Goal: Task Accomplishment & Management: Complete application form

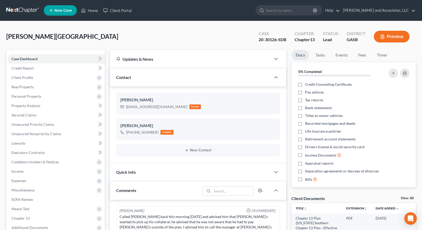
select select "0"
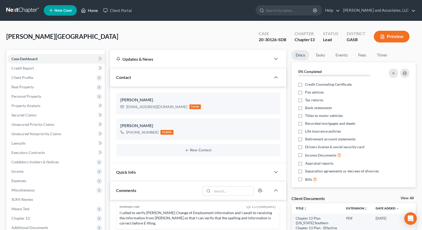
click at [89, 9] on link "Home" at bounding box center [89, 10] width 22 height 9
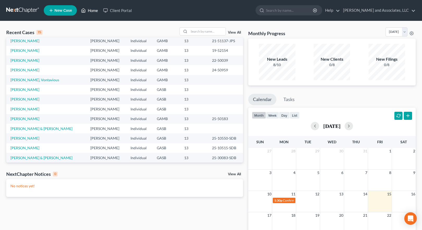
scroll to position [36, 0]
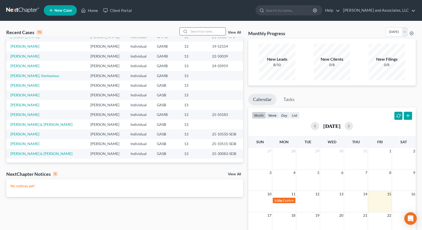
click at [195, 31] on input "search" at bounding box center [207, 32] width 37 height 8
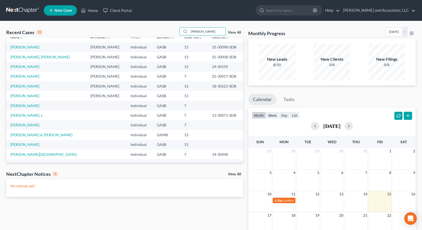
scroll to position [0, 0]
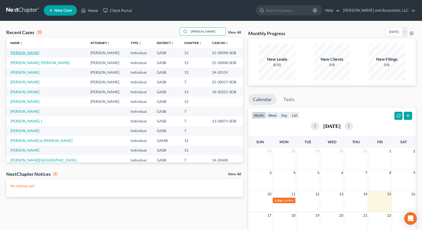
type input "[PERSON_NAME]"
click at [25, 53] on link "[PERSON_NAME]" at bounding box center [24, 53] width 29 height 4
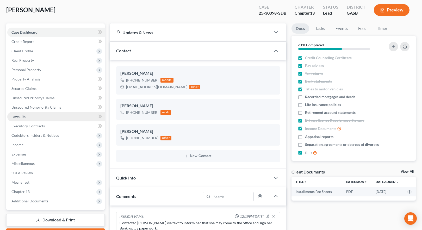
scroll to position [26, 0]
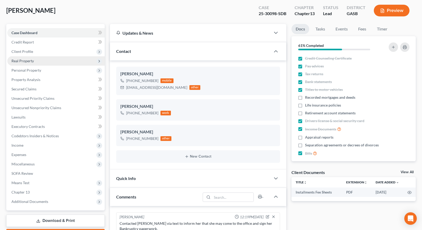
click at [27, 61] on span "Real Property" at bounding box center [22, 61] width 22 height 4
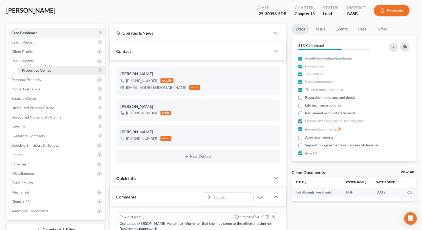
click at [39, 72] on span "Properties Owned" at bounding box center [37, 70] width 30 height 4
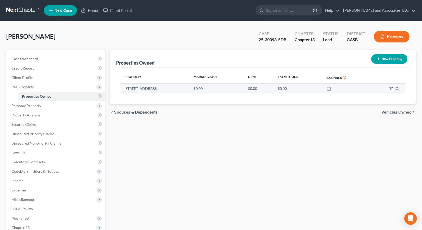
click at [393, 89] on icon "button" at bounding box center [391, 89] width 4 height 4
select select "10"
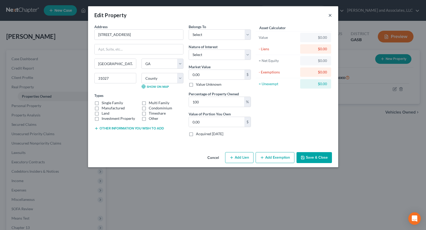
click at [330, 14] on button "×" at bounding box center [331, 15] width 4 height 6
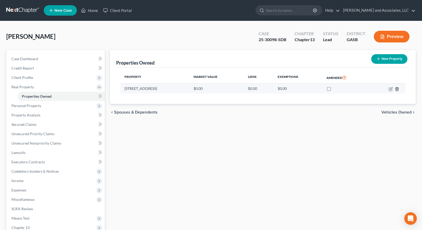
click at [398, 89] on line "button" at bounding box center [398, 89] width 0 height 1
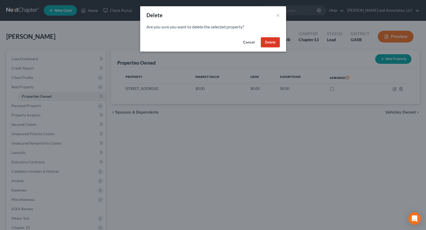
click at [275, 42] on button "Delete" at bounding box center [270, 42] width 19 height 10
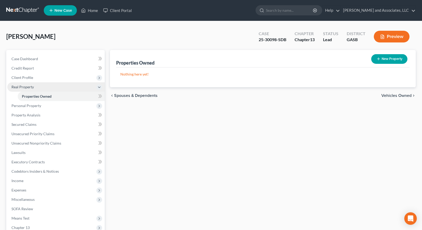
click at [22, 86] on span "Real Property" at bounding box center [22, 87] width 22 height 4
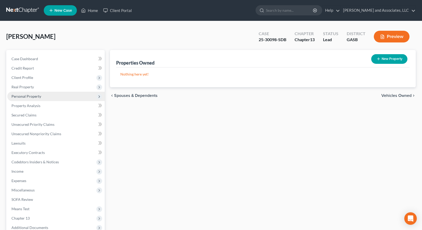
click at [28, 95] on span "Personal Property" at bounding box center [26, 96] width 30 height 4
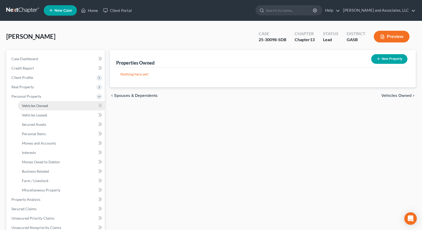
click at [43, 105] on span "Vehicles Owned" at bounding box center [35, 106] width 26 height 4
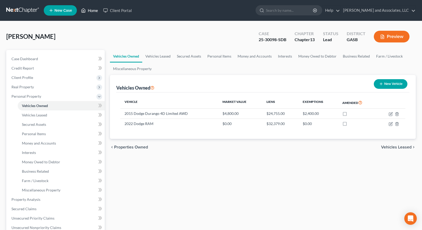
click at [91, 7] on link "Home" at bounding box center [89, 10] width 22 height 9
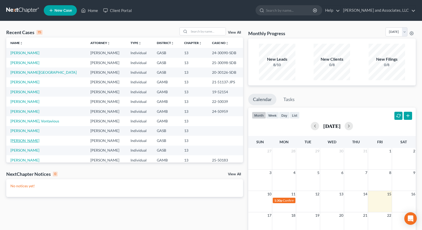
click at [30, 141] on link "[PERSON_NAME]" at bounding box center [24, 140] width 29 height 4
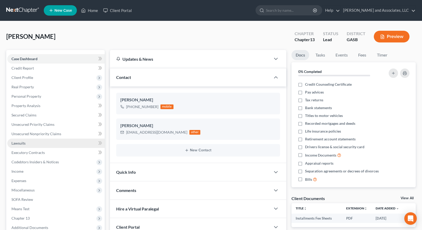
scroll to position [385, 0]
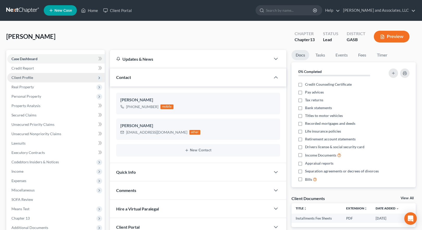
click at [23, 77] on span "Client Profile" at bounding box center [22, 77] width 22 height 4
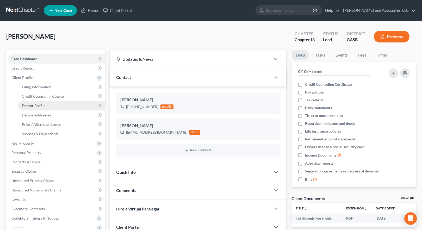
click at [40, 105] on span "Debtor Profile" at bounding box center [33, 106] width 23 height 4
select select "0"
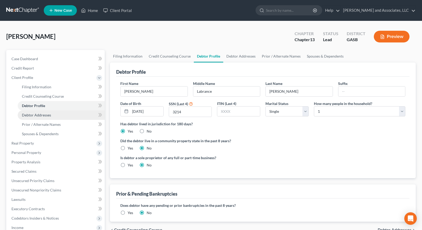
click at [42, 116] on span "Debtor Addresses" at bounding box center [36, 115] width 29 height 4
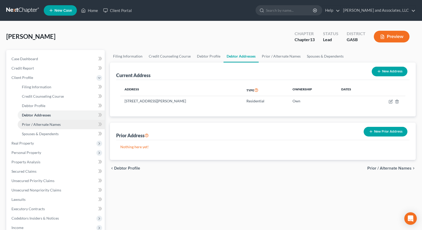
click at [50, 124] on span "Prior / Alternate Names" at bounding box center [41, 124] width 39 height 4
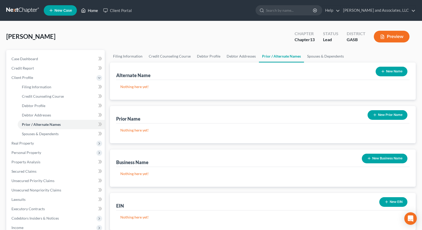
click at [92, 12] on link "Home" at bounding box center [89, 10] width 22 height 9
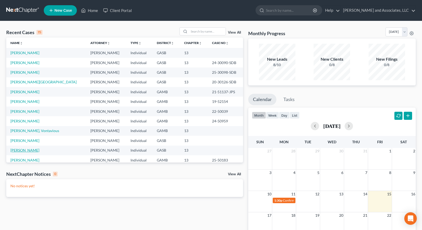
click at [32, 151] on link "[PERSON_NAME]" at bounding box center [24, 150] width 29 height 4
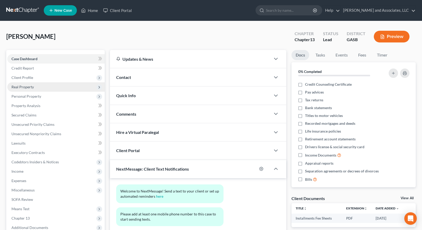
click at [29, 86] on span "Real Property" at bounding box center [22, 87] width 22 height 4
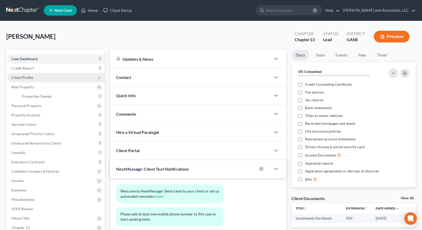
click at [24, 77] on span "Client Profile" at bounding box center [22, 77] width 22 height 4
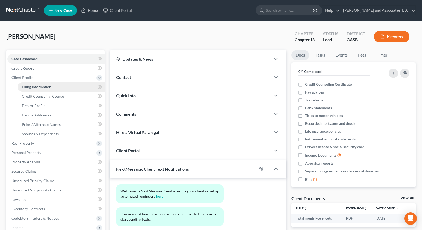
click at [45, 87] on span "Filing Information" at bounding box center [36, 87] width 29 height 4
select select "1"
select select "0"
select select "3"
select select "10"
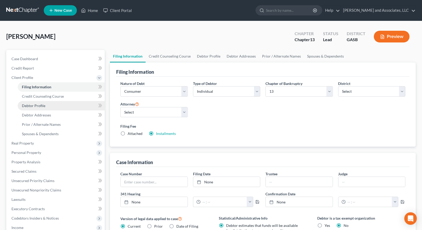
click at [40, 108] on span "Debtor Profile" at bounding box center [33, 106] width 23 height 4
select select "0"
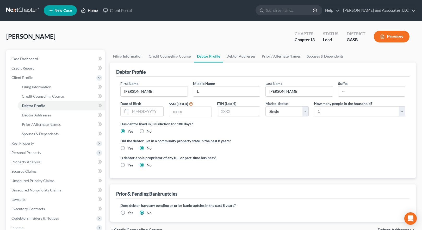
click at [91, 9] on link "Home" at bounding box center [89, 10] width 22 height 9
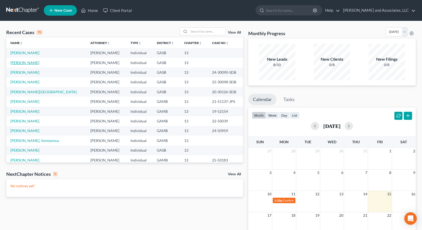
click at [29, 62] on link "[PERSON_NAME]" at bounding box center [24, 62] width 29 height 4
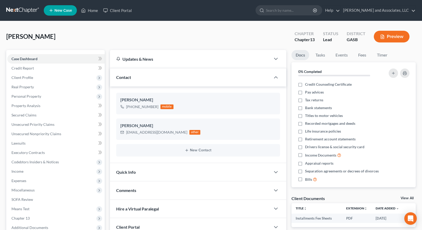
scroll to position [385, 0]
click at [26, 77] on span "Client Profile" at bounding box center [22, 77] width 22 height 4
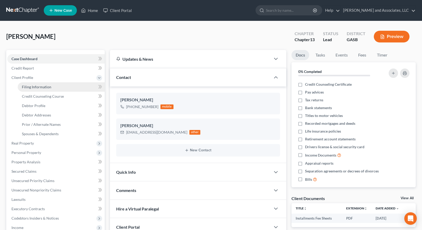
click at [36, 87] on span "Filing Information" at bounding box center [36, 87] width 29 height 4
select select "1"
select select "0"
select select "3"
select select "20"
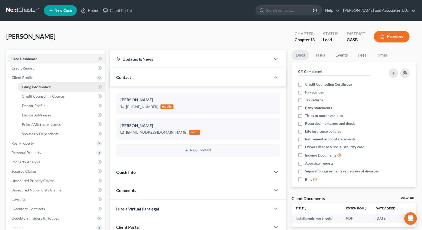
select select "0"
select select "10"
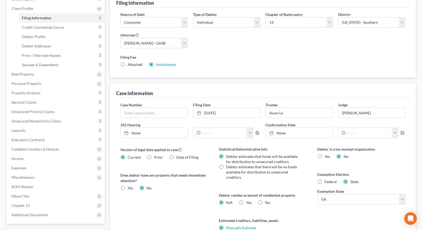
scroll to position [78, 0]
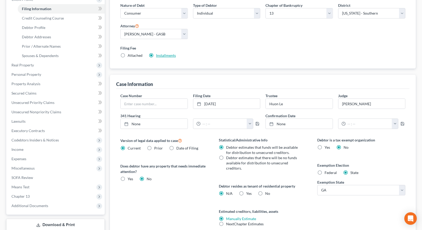
click at [169, 56] on link "Installments" at bounding box center [166, 55] width 20 height 4
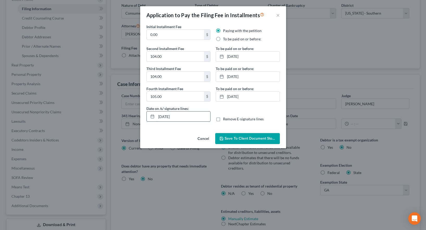
click at [165, 116] on input "[DATE]" at bounding box center [183, 117] width 54 height 10
drag, startPoint x: 165, startPoint y: 116, endPoint x: 168, endPoint y: 116, distance: 2.9
click at [168, 116] on input "[DATE]" at bounding box center [183, 117] width 54 height 10
type input "[DATE]"
click at [178, 129] on div "Initial Installment Fee 0.00 $ Paying with the petition To be paid on or before…" at bounding box center [213, 77] width 146 height 107
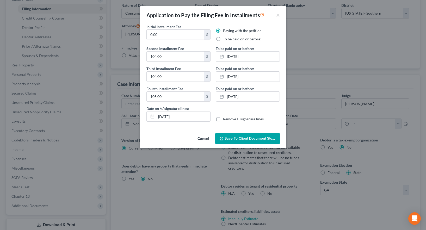
click at [247, 138] on span "Save to Client Document Storage" at bounding box center [252, 138] width 55 height 4
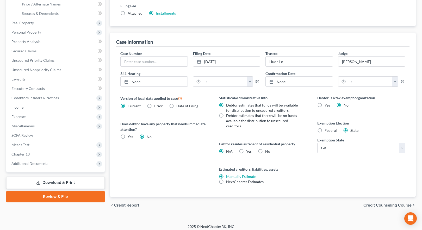
scroll to position [124, 0]
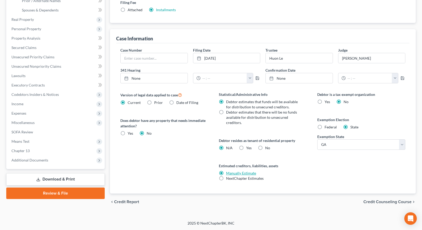
click at [236, 173] on link "Manually Estimate" at bounding box center [241, 173] width 30 height 4
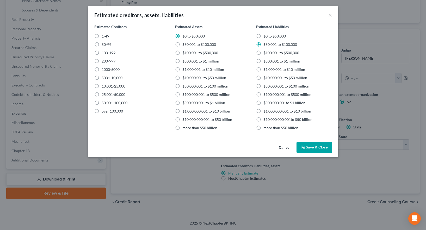
click at [102, 36] on label "1-49" at bounding box center [106, 36] width 8 height 5
click at [104, 36] on input "1-49" at bounding box center [105, 35] width 3 height 3
radio input "true"
click at [314, 147] on button "Save & Close" at bounding box center [314, 147] width 35 height 11
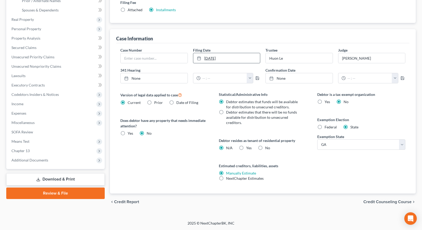
click at [209, 59] on link "[DATE]" at bounding box center [226, 58] width 67 height 10
click at [384, 202] on span "Credit Counseling Course" at bounding box center [388, 202] width 48 height 4
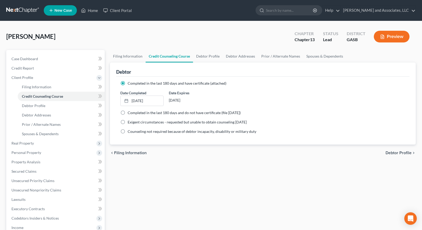
click at [397, 152] on span "Debtor Profile" at bounding box center [399, 153] width 26 height 4
select select "0"
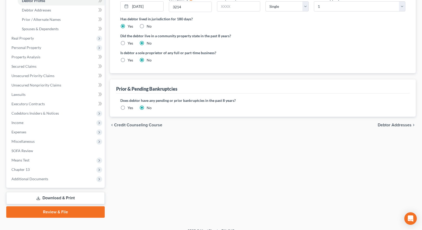
scroll to position [113, 0]
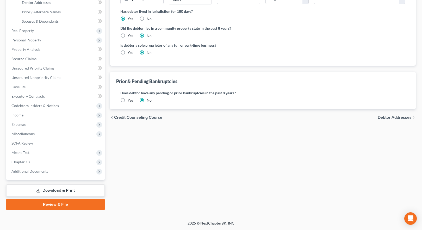
click at [396, 116] on span "Debtor Addresses" at bounding box center [395, 117] width 34 height 4
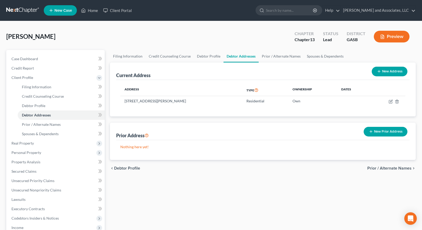
click at [382, 168] on span "Prior / Alternate Names" at bounding box center [390, 168] width 44 height 4
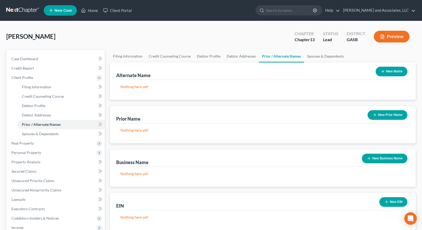
click at [390, 71] on button "New Name" at bounding box center [392, 72] width 32 height 10
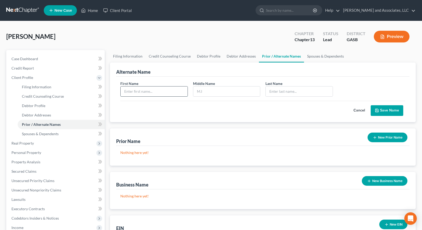
click at [159, 93] on input "text" at bounding box center [154, 92] width 67 height 10
type input "[PERSON_NAME]"
type input "L."
type input "[PERSON_NAME]"
click at [388, 112] on button "Save Name" at bounding box center [387, 110] width 33 height 11
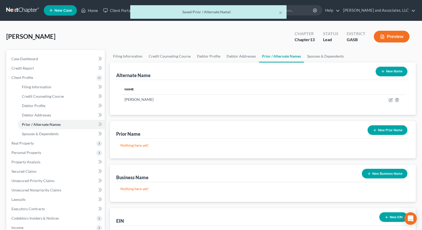
click at [387, 71] on button "New Name" at bounding box center [392, 72] width 32 height 10
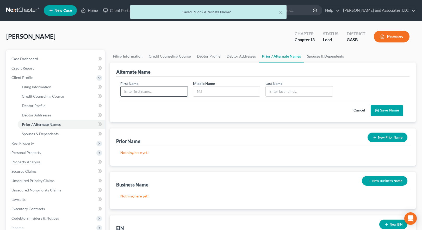
drag, startPoint x: 155, startPoint y: 90, endPoint x: 162, endPoint y: 86, distance: 7.5
click at [156, 89] on input "text" at bounding box center [154, 92] width 67 height 10
type input "[PERSON_NAME]"
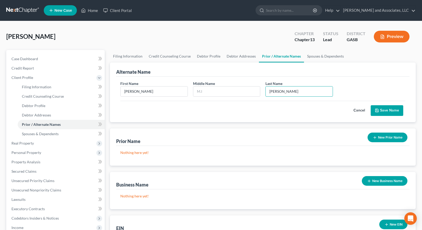
type input "[PERSON_NAME]"
click at [387, 111] on button "Save Name" at bounding box center [387, 110] width 33 height 11
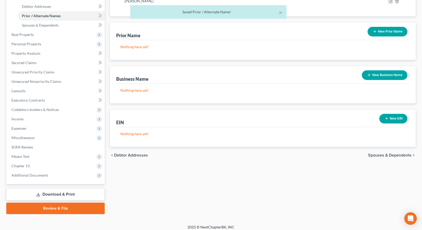
scroll to position [113, 0]
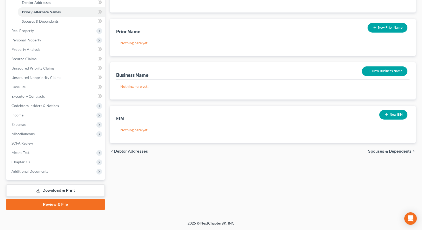
click at [394, 153] on span "Spouses & Dependents" at bounding box center [390, 151] width 44 height 4
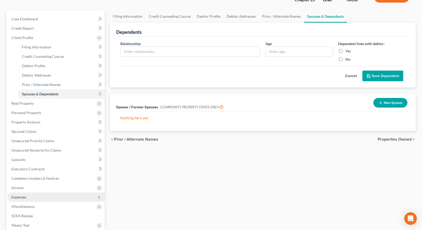
scroll to position [78, 0]
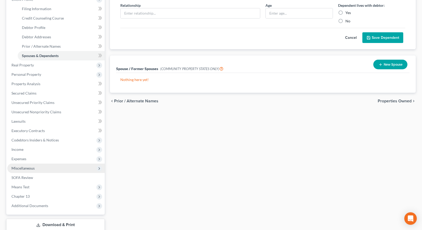
click at [19, 168] on span "Miscellaneous" at bounding box center [22, 168] width 23 height 4
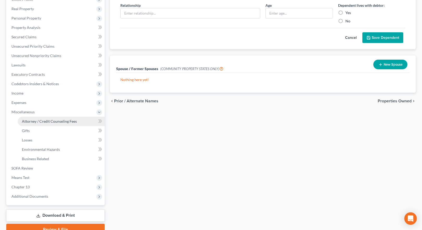
click at [49, 120] on span "Attorney / Credit Counseling Fees" at bounding box center [49, 121] width 55 height 4
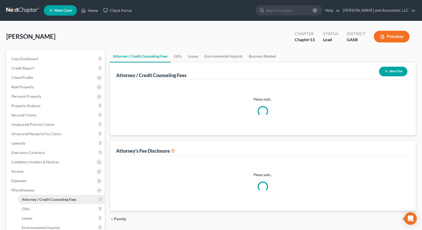
select select "0"
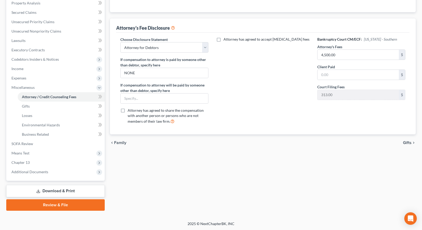
scroll to position [103, 0]
click at [59, 190] on link "Download & Print" at bounding box center [55, 191] width 99 height 12
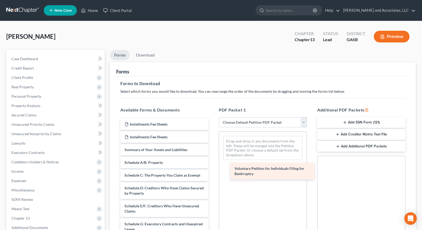
drag, startPoint x: 137, startPoint y: 151, endPoint x: 247, endPoint y: 169, distance: 111.6
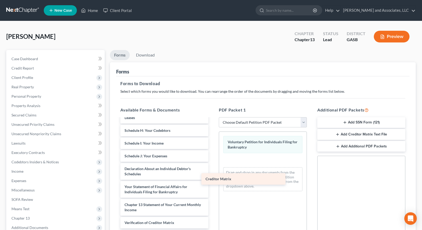
scroll to position [112, 0]
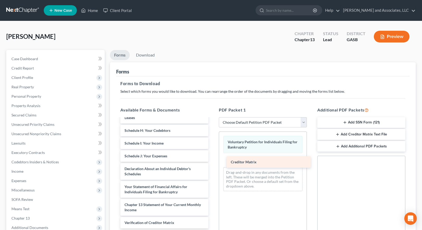
drag, startPoint x: 149, startPoint y: 210, endPoint x: 256, endPoint y: 161, distance: 117.6
click at [213, 161] on div "Creditor Matrix Installments Fee Sheets Installments Fee Sheets Summary of Your…" at bounding box center [164, 133] width 96 height 252
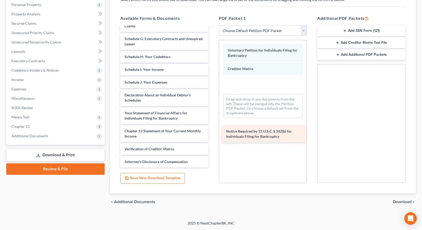
scroll to position [94, 0]
drag, startPoint x: 149, startPoint y: 147, endPoint x: 253, endPoint y: 131, distance: 104.7
click at [213, 131] on div "Notice Required by 11 U.S.C. § 342(b) for Individuals Filing for Bankruptcy Ins…" at bounding box center [164, 50] width 96 height 234
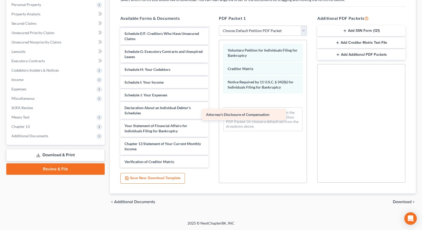
scroll to position [81, 0]
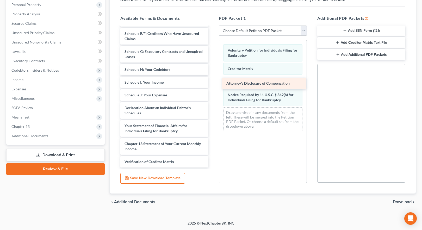
drag, startPoint x: 157, startPoint y: 163, endPoint x: 259, endPoint y: 85, distance: 128.6
click at [213, 85] on div "Attorney's Disclosure of Compensation Installments Fee Sheets Installments Fee …" at bounding box center [164, 57] width 96 height 222
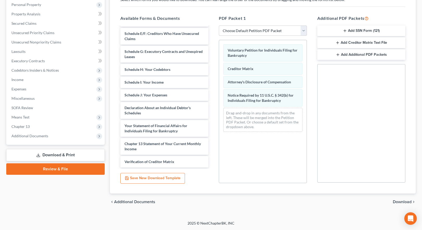
click at [352, 41] on button "Add Creditor Matrix Text File" at bounding box center [362, 42] width 88 height 11
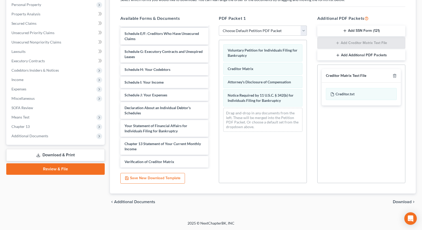
click at [353, 31] on button "Add SSN Form (121)" at bounding box center [362, 31] width 88 height 11
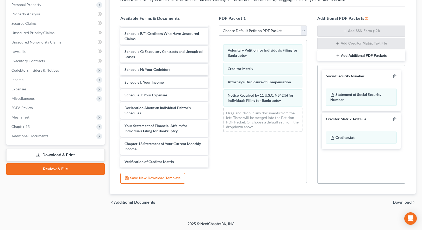
click at [398, 203] on span "Download" at bounding box center [402, 202] width 19 height 4
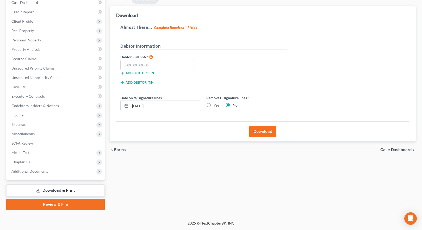
scroll to position [56, 0]
click at [133, 67] on input "text" at bounding box center [157, 65] width 74 height 10
click at [394, 150] on span "Case Dashboard" at bounding box center [396, 150] width 31 height 4
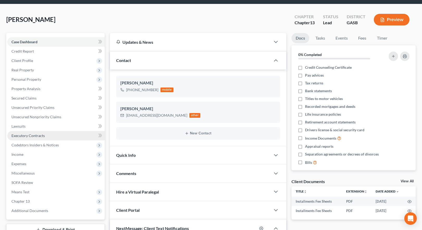
scroll to position [26, 0]
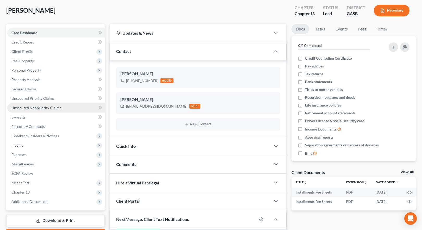
click at [27, 107] on span "Unsecured Nonpriority Claims" at bounding box center [36, 108] width 50 height 4
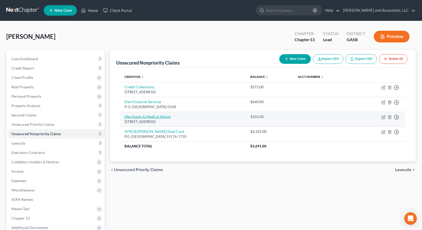
click at [157, 116] on link "Merchants & Medical Adjust" at bounding box center [148, 116] width 46 height 4
select select "10"
select select "14"
select select "0"
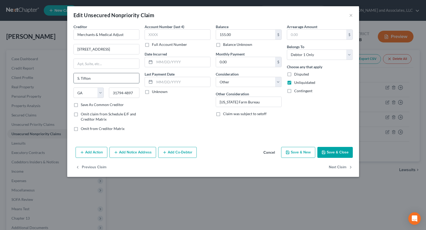
click at [81, 79] on input "S. Tifton" at bounding box center [106, 78] width 65 height 10
type input "Tifton"
click at [85, 49] on input "[STREET_ADDRESS]" at bounding box center [106, 49] width 65 height 10
type input "[STREET_ADDRESS]"
click at [335, 153] on button "Save & Close" at bounding box center [335, 152] width 35 height 11
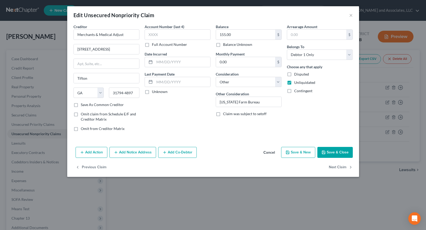
type input "0"
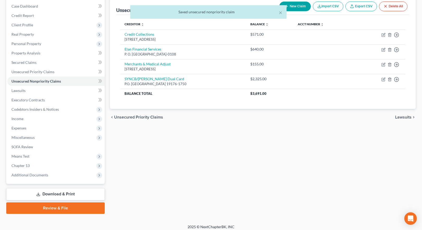
scroll to position [56, 0]
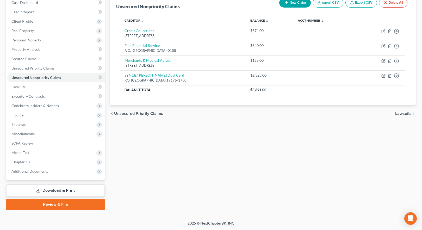
click at [68, 191] on link "Download & Print" at bounding box center [55, 191] width 99 height 12
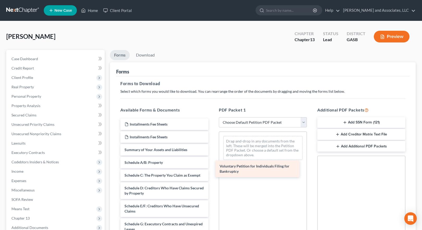
drag, startPoint x: 150, startPoint y: 152, endPoint x: 245, endPoint y: 169, distance: 96.6
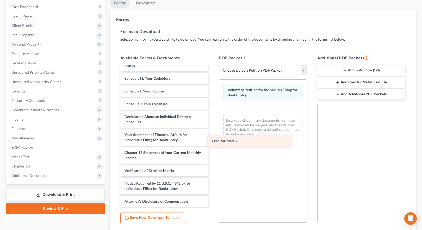
scroll to position [112, 0]
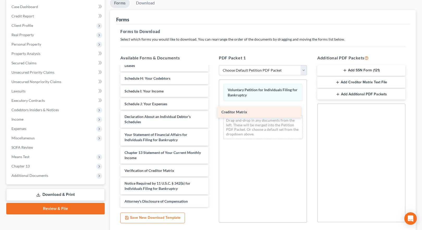
drag, startPoint x: 162, startPoint y: 159, endPoint x: 259, endPoint y: 113, distance: 107.3
click at [213, 113] on div "Creditor Matrix Installments Fee Sheets Installments Fee Sheets Summary of Your…" at bounding box center [164, 81] width 96 height 252
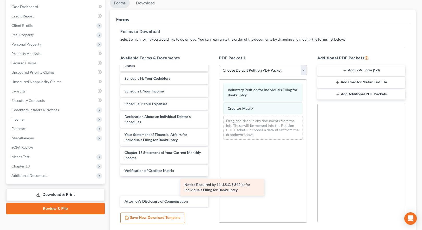
scroll to position [94, 0]
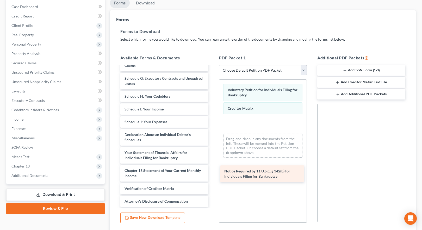
drag, startPoint x: 146, startPoint y: 186, endPoint x: 245, endPoint y: 171, distance: 100.0
click at [213, 172] on div "Notice Required by 11 U.S.C. § 342(b) for Individuals Filing for Bankruptcy Ins…" at bounding box center [164, 90] width 96 height 234
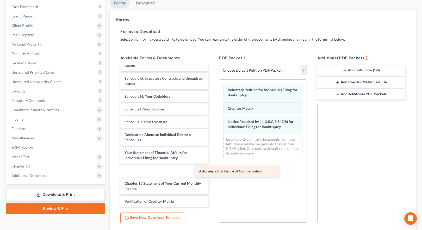
scroll to position [81, 0]
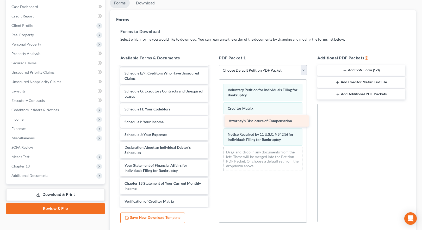
drag, startPoint x: 149, startPoint y: 203, endPoint x: 250, endPoint y: 123, distance: 128.5
click at [213, 122] on div "Attorney's Disclosure of Compensation Installments Fee Sheets Installments Fee …" at bounding box center [164, 97] width 96 height 222
click at [351, 70] on button "Add SSN Form (121)" at bounding box center [362, 70] width 88 height 11
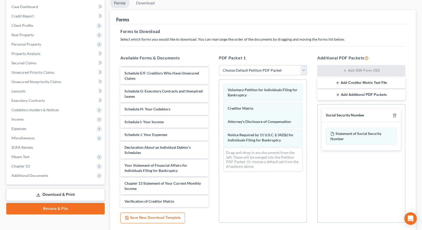
click at [354, 83] on button "Add Creditor Matrix Text File" at bounding box center [362, 82] width 88 height 11
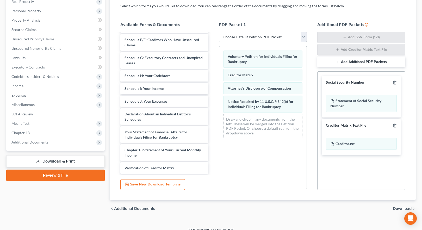
scroll to position [92, 0]
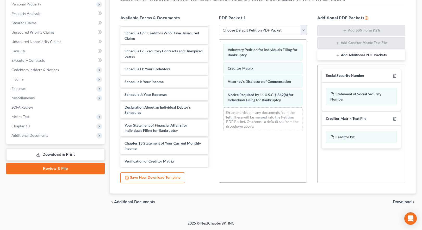
click at [403, 202] on span "Download" at bounding box center [402, 202] width 19 height 4
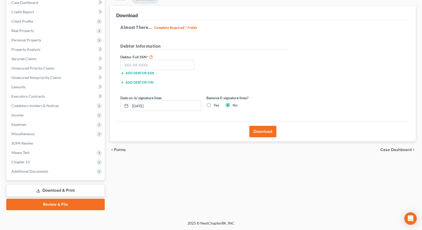
scroll to position [56, 0]
click at [140, 106] on input "[DATE]" at bounding box center [165, 106] width 71 height 10
type input "[DATE]"
click at [134, 66] on input "text" at bounding box center [157, 65] width 74 height 10
type input "258-61-3214"
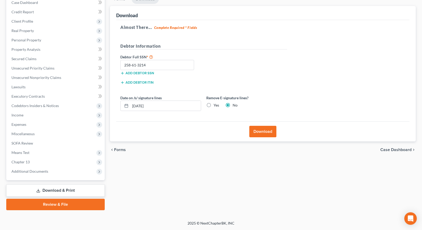
click at [263, 133] on button "Download" at bounding box center [263, 131] width 27 height 11
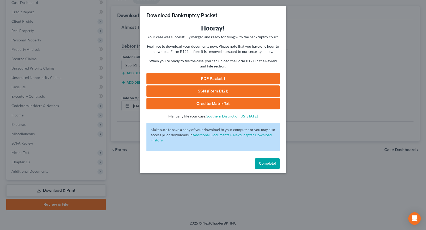
click at [215, 105] on link "CreditorMatrix.txt" at bounding box center [213, 103] width 133 height 11
click at [225, 91] on link "SSN (Form B121)" at bounding box center [213, 91] width 133 height 11
click at [212, 80] on link "PDF Packet 1" at bounding box center [213, 78] width 133 height 11
click at [266, 164] on span "Complete!" at bounding box center [267, 163] width 17 height 4
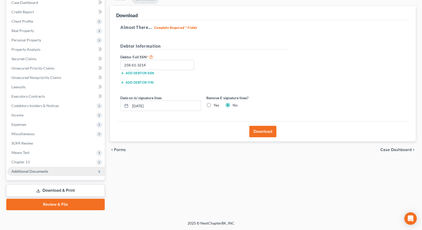
click at [46, 173] on span "Additional Documents" at bounding box center [29, 171] width 37 height 4
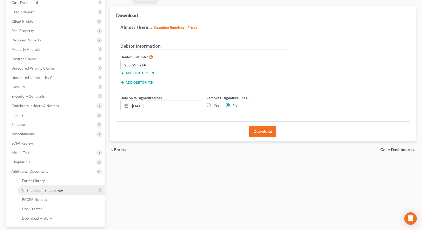
click at [48, 190] on span "Client Document Storage" at bounding box center [42, 190] width 41 height 4
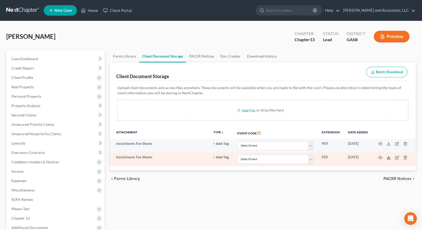
click at [390, 158] on icon at bounding box center [389, 158] width 4 height 4
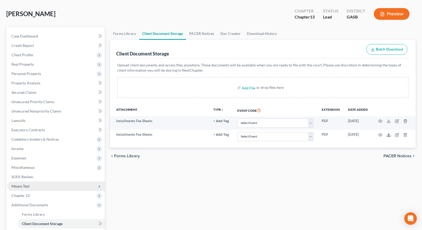
scroll to position [103, 0]
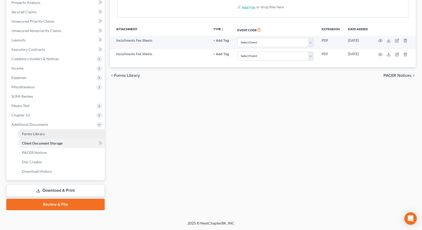
click at [36, 134] on span "Forms Library" at bounding box center [33, 134] width 23 height 4
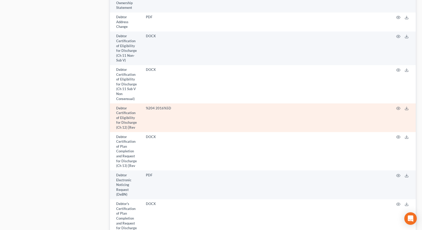
scroll to position [548, 0]
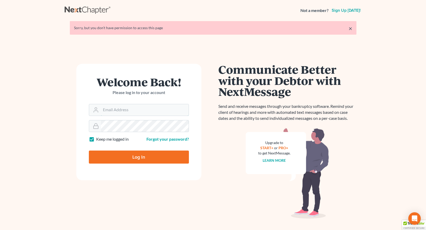
type input "mwilliams@arthurlwalker.com"
click at [141, 158] on input "Log In" at bounding box center [139, 157] width 100 height 13
type input "Thinking..."
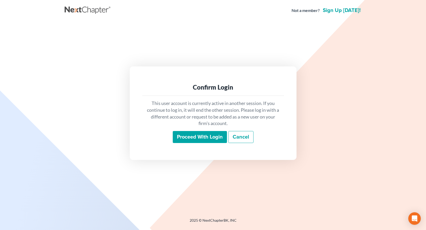
click at [215, 136] on input "Proceed with login" at bounding box center [200, 137] width 54 height 12
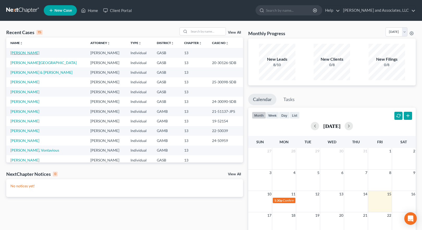
click at [22, 54] on link "[PERSON_NAME]" at bounding box center [24, 53] width 29 height 4
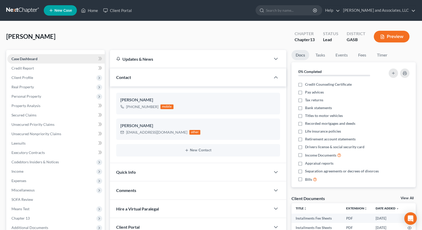
scroll to position [385, 0]
click at [29, 78] on span "Client Profile" at bounding box center [22, 77] width 22 height 4
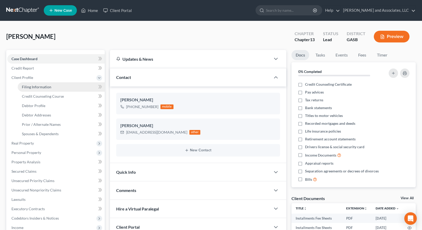
click at [33, 87] on span "Filing Information" at bounding box center [36, 87] width 29 height 4
select select "1"
select select "0"
select select "3"
select select "10"
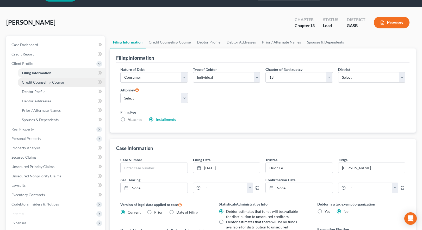
scroll to position [26, 0]
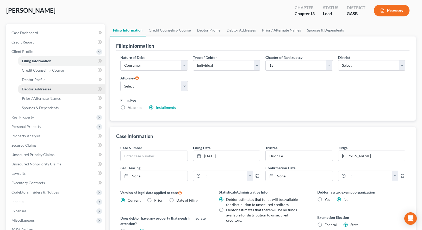
click at [38, 89] on span "Debtor Addresses" at bounding box center [36, 89] width 29 height 4
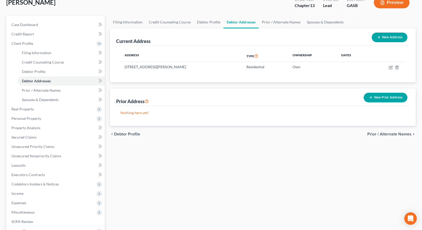
scroll to position [113, 0]
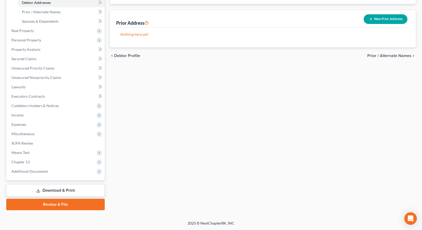
click at [53, 191] on link "Download & Print" at bounding box center [55, 191] width 99 height 12
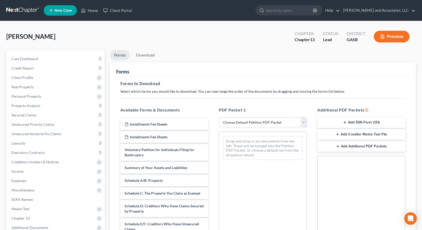
click at [236, 123] on select "Choose Default Petition PDF Packet Complete Bankruptcy Petition (all forms and …" at bounding box center [263, 122] width 88 height 10
select select "3"
click at [219, 117] on select "Choose Default Petition PDF Packet Complete Bankruptcy Petition (all forms and …" at bounding box center [263, 122] width 88 height 10
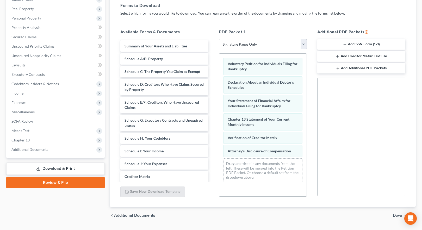
scroll to position [92, 0]
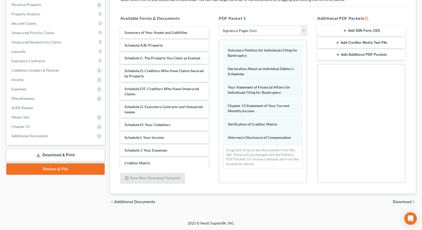
click at [397, 199] on div "chevron_left Additional Documents Download chevron_right" at bounding box center [263, 202] width 306 height 17
click at [398, 203] on span "Download" at bounding box center [402, 202] width 19 height 4
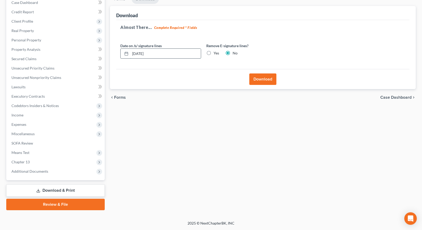
click at [140, 54] on input "[DATE]" at bounding box center [165, 54] width 71 height 10
type input "[DATE]"
click at [261, 80] on button "Download" at bounding box center [263, 79] width 27 height 11
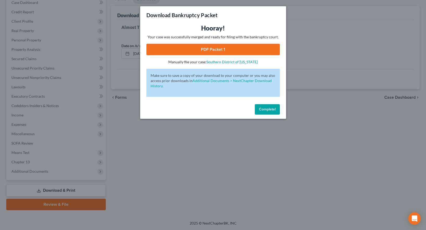
click at [221, 50] on link "PDF Packet 1" at bounding box center [213, 49] width 133 height 11
click at [265, 110] on span "Complete!" at bounding box center [267, 109] width 17 height 4
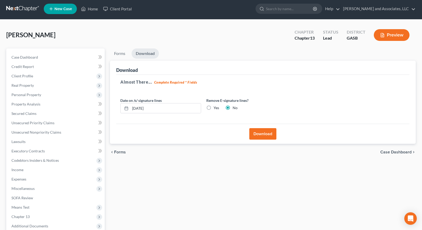
scroll to position [0, 0]
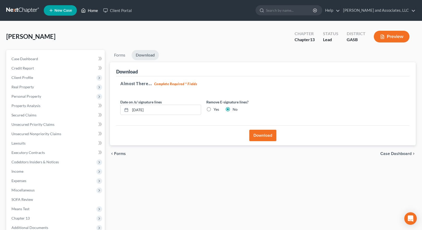
click at [93, 11] on link "Home" at bounding box center [89, 10] width 22 height 9
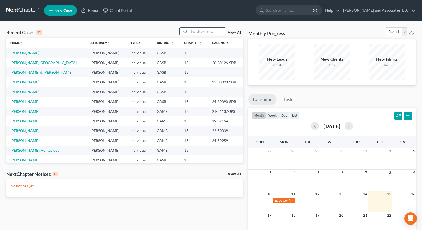
click at [190, 31] on input "search" at bounding box center [207, 32] width 37 height 8
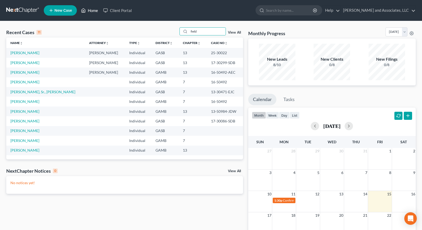
click at [91, 9] on link "Home" at bounding box center [89, 10] width 22 height 9
click at [93, 11] on link "Home" at bounding box center [89, 10] width 22 height 9
click at [88, 10] on link "Home" at bounding box center [89, 10] width 22 height 9
drag, startPoint x: 193, startPoint y: 31, endPoint x: 186, endPoint y: 33, distance: 8.0
click at [186, 33] on div "field" at bounding box center [203, 31] width 46 height 8
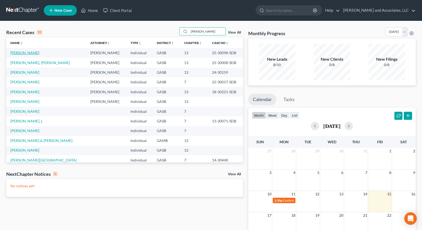
type input "[PERSON_NAME]"
click at [18, 53] on link "[PERSON_NAME]" at bounding box center [24, 53] width 29 height 4
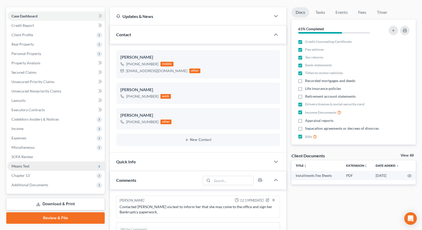
scroll to position [52, 0]
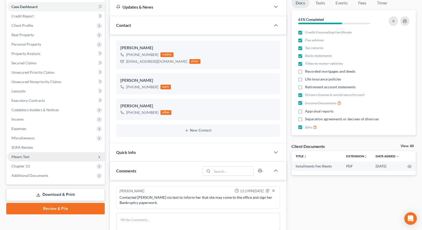
click at [26, 157] on span "Means Test" at bounding box center [20, 157] width 18 height 4
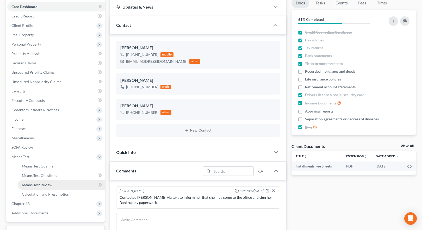
click at [51, 185] on span "Means Test Review" at bounding box center [37, 185] width 31 height 4
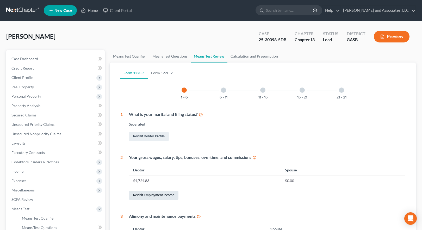
click at [157, 195] on link "Revisit Employment Income" at bounding box center [154, 195] width 50 height 9
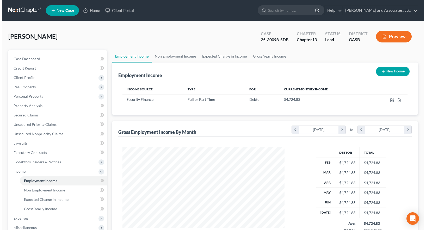
scroll to position [94, 172]
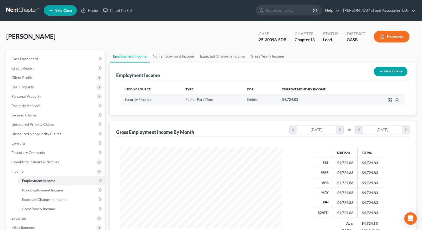
click at [392, 100] on icon "button" at bounding box center [390, 100] width 4 height 4
select select "0"
select select "42"
select select "0"
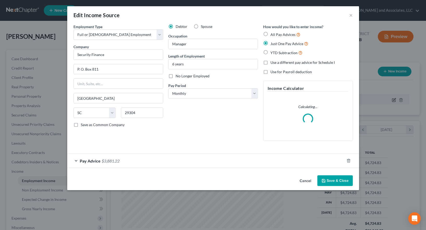
scroll to position [94, 174]
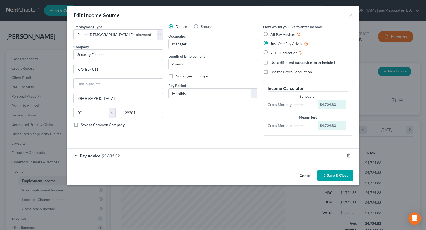
click at [129, 156] on div "Pay Advice $3,881.22" at bounding box center [205, 156] width 277 height 14
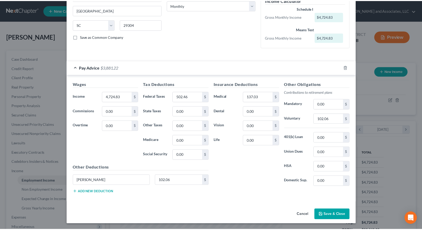
scroll to position [89, 0]
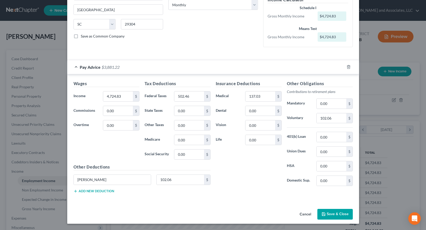
click at [331, 213] on button "Save & Close" at bounding box center [335, 214] width 35 height 11
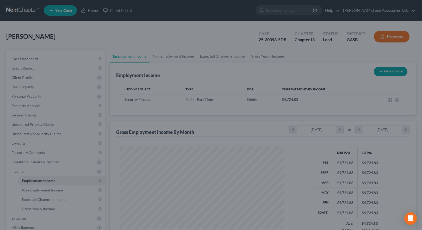
scroll to position [260622, 260543]
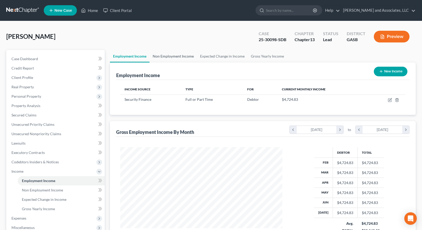
click at [170, 57] on link "Non Employment Income" at bounding box center [173, 56] width 47 height 13
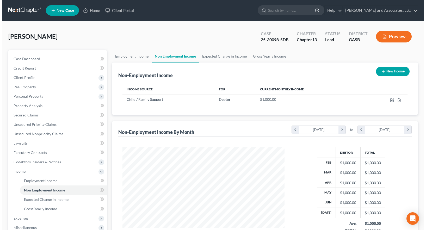
scroll to position [94, 172]
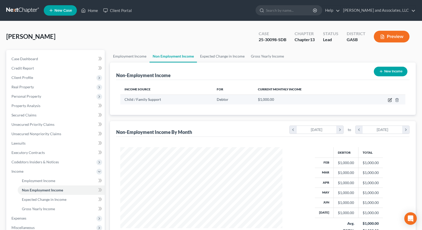
click at [391, 99] on icon "button" at bounding box center [391, 99] width 2 height 2
select select "7"
select select "0"
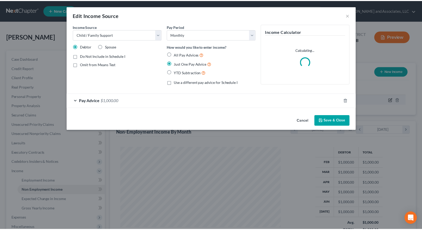
scroll to position [94, 174]
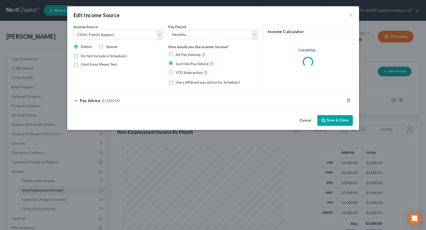
click at [175, 102] on div "Pay Advice $1,000.00" at bounding box center [205, 101] width 277 height 14
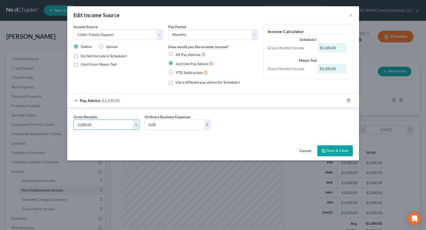
type input "3,200.00"
click at [340, 150] on button "Save & Close" at bounding box center [335, 150] width 35 height 11
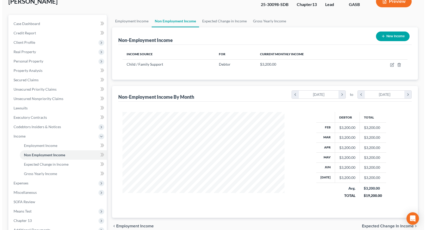
scroll to position [26, 0]
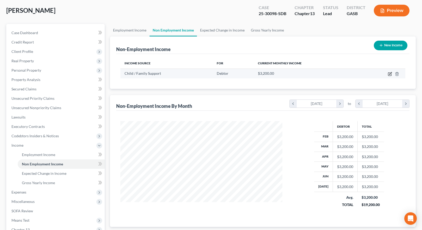
click at [391, 73] on icon "button" at bounding box center [390, 74] width 4 height 4
select select "7"
select select "0"
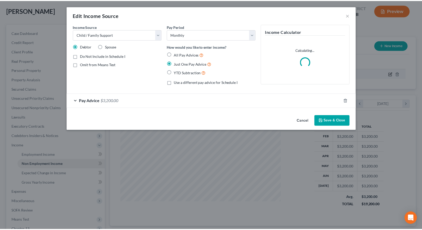
scroll to position [94, 174]
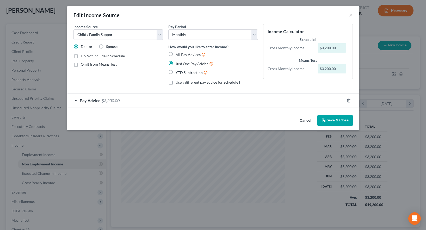
click at [176, 71] on label "YTD Subtraction" at bounding box center [192, 73] width 32 height 6
click at [178, 71] on input "YTD Subtraction" at bounding box center [179, 71] width 3 height 3
radio input "true"
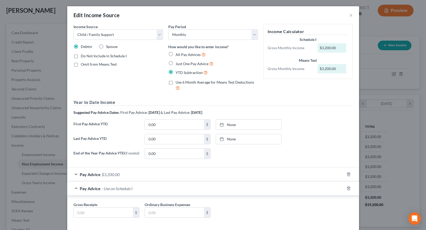
click at [176, 53] on label "All Pay Advices" at bounding box center [191, 55] width 30 height 6
click at [178, 53] on input "All Pay Advices" at bounding box center [179, 53] width 3 height 3
radio input "true"
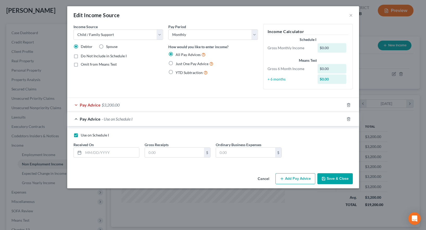
click at [137, 104] on div "Pay Advice $3,200.00" at bounding box center [205, 105] width 277 height 14
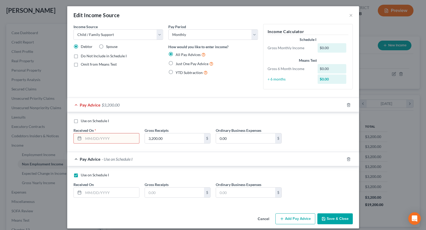
click at [104, 138] on input "text" at bounding box center [111, 138] width 56 height 10
click at [81, 120] on label "Use on Schedule I" at bounding box center [95, 120] width 28 height 5
click at [83, 120] on input "Use on Schedule I" at bounding box center [84, 119] width 3 height 3
checkbox input "true"
checkbox input "false"
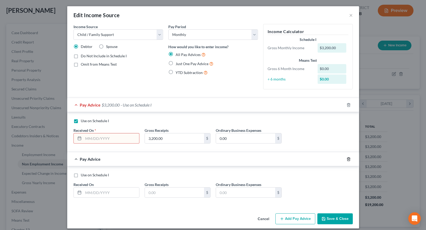
click at [348, 160] on line "button" at bounding box center [348, 159] width 0 height 1
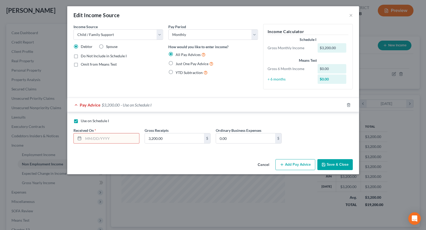
click at [94, 138] on input "text" at bounding box center [111, 138] width 56 height 10
type input "04/01/2025"
click at [333, 166] on button "Save & Close" at bounding box center [335, 164] width 35 height 11
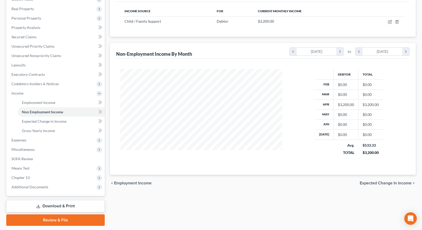
scroll to position [52, 0]
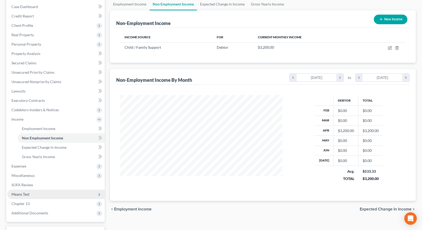
click at [21, 194] on span "Means Test" at bounding box center [20, 194] width 18 height 4
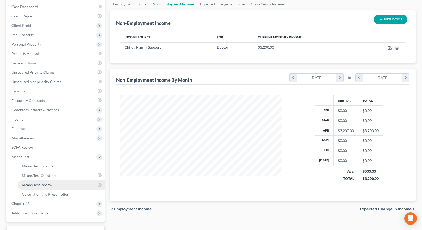
click at [49, 186] on span "Means Test Review" at bounding box center [37, 185] width 31 height 4
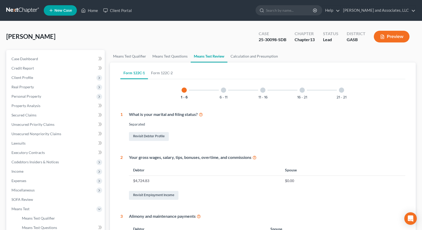
click at [393, 38] on button "Preview" at bounding box center [392, 37] width 36 height 12
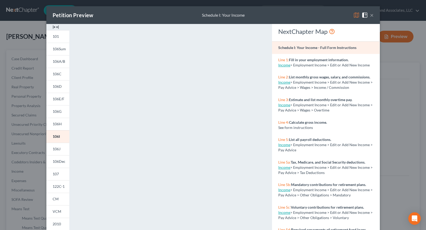
click at [354, 14] on img at bounding box center [357, 15] width 6 height 6
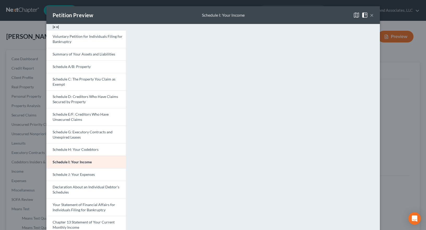
click at [370, 14] on button "×" at bounding box center [372, 15] width 4 height 6
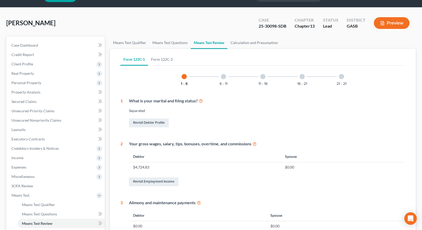
scroll to position [26, 0]
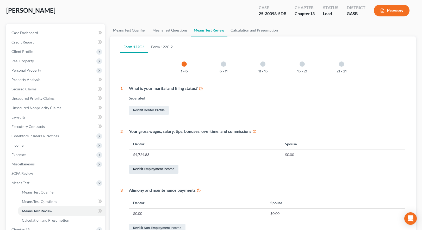
click at [167, 169] on link "Revisit Employment Income" at bounding box center [154, 169] width 50 height 9
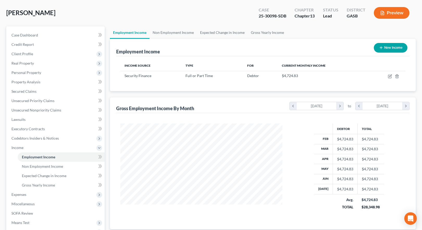
scroll to position [26, 0]
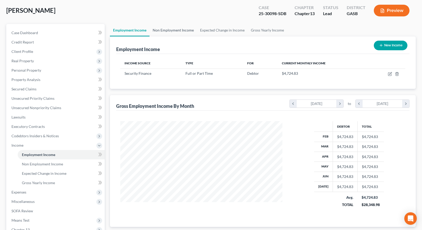
click at [180, 29] on link "Non Employment Income" at bounding box center [173, 30] width 47 height 13
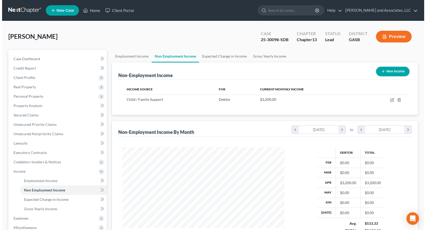
scroll to position [94, 172]
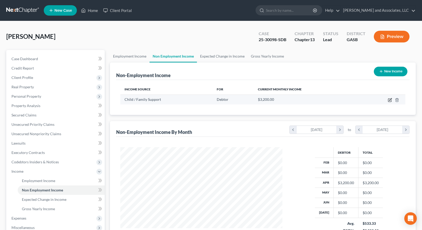
click at [391, 101] on icon "button" at bounding box center [390, 100] width 4 height 4
select select "7"
select select "0"
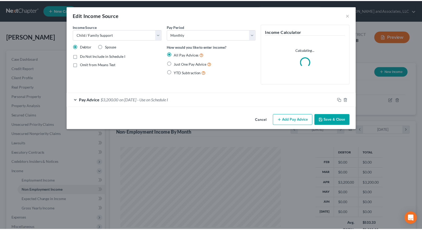
scroll to position [94, 174]
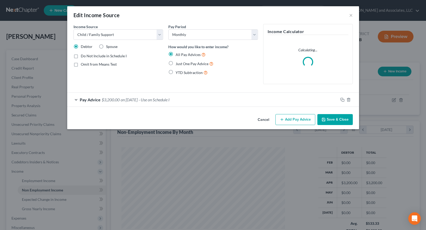
click at [155, 99] on span "- Use on Schedule I" at bounding box center [154, 99] width 31 height 5
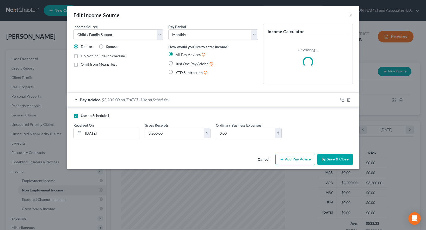
click at [81, 115] on label "Use on Schedule I" at bounding box center [95, 115] width 28 height 5
click at [83, 115] on input "Use on Schedule I" at bounding box center [84, 114] width 3 height 3
checkbox input "false"
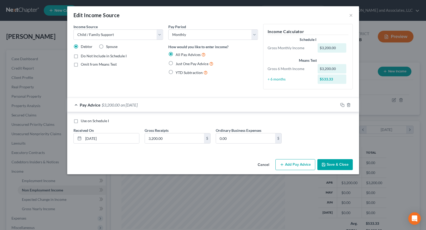
click at [334, 166] on button "Save & Close" at bounding box center [335, 164] width 35 height 11
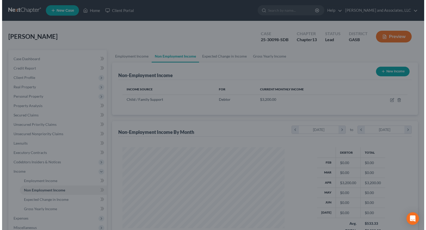
scroll to position [260622, 260543]
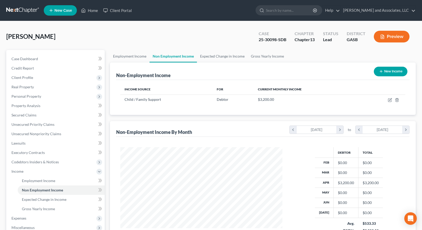
click at [393, 37] on button "Preview" at bounding box center [392, 37] width 36 height 12
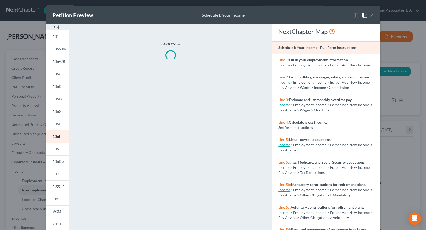
click at [355, 14] on img at bounding box center [357, 15] width 6 height 6
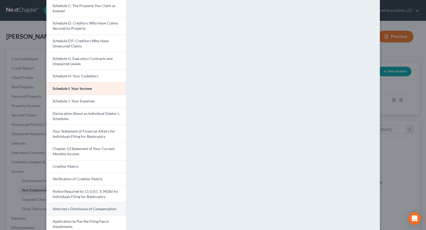
scroll to position [99, 0]
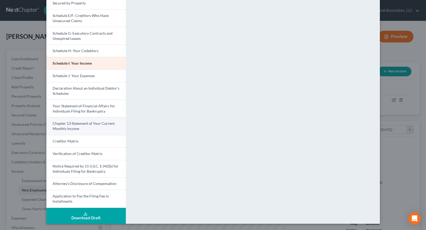
click at [79, 126] on link "Chapter 13 Statement of Your Current Monthly Income" at bounding box center [86, 126] width 80 height 18
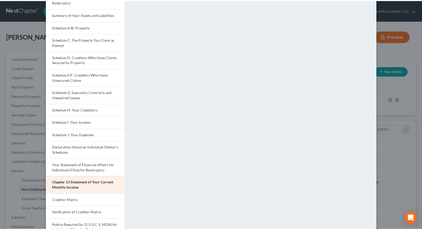
scroll to position [0, 0]
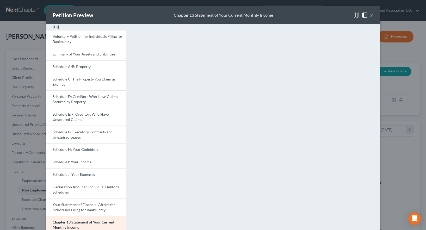
click at [370, 15] on button "×" at bounding box center [372, 15] width 4 height 6
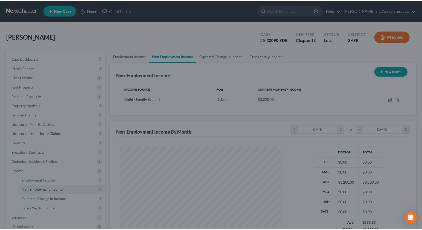
scroll to position [260622, 260543]
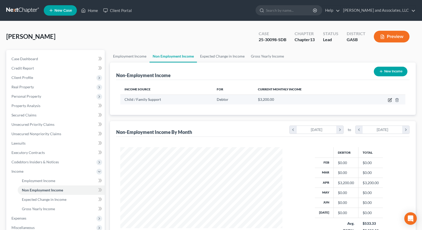
click at [390, 101] on icon "button" at bounding box center [390, 100] width 4 height 4
select select "7"
select select "0"
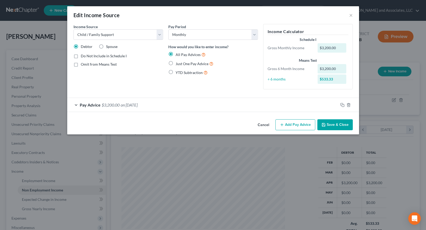
click at [161, 104] on div "Pay Advice $3,200.00 on 04/01/2025" at bounding box center [202, 105] width 271 height 14
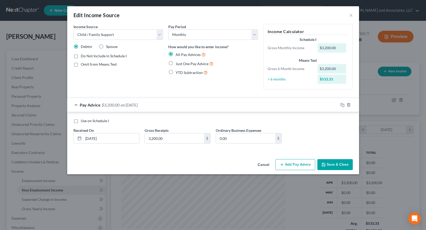
click at [81, 121] on label "Use on Schedule I" at bounding box center [95, 120] width 28 height 5
click at [83, 121] on input "Use on Schedule I" at bounding box center [84, 119] width 3 height 3
checkbox input "true"
click at [333, 166] on button "Save & Close" at bounding box center [335, 164] width 35 height 11
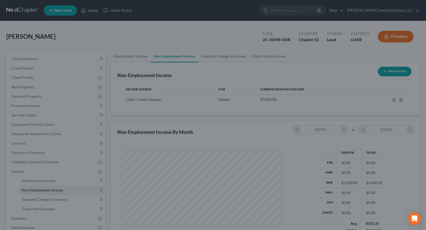
scroll to position [260622, 260543]
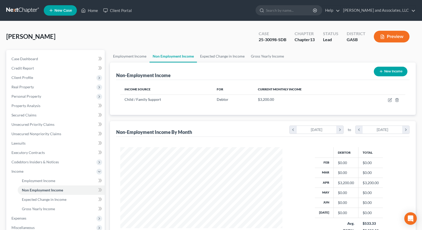
click at [389, 37] on button "Preview" at bounding box center [392, 37] width 36 height 12
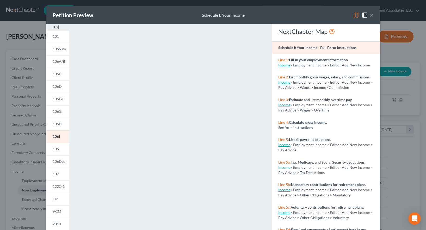
click at [354, 15] on img at bounding box center [357, 15] width 6 height 6
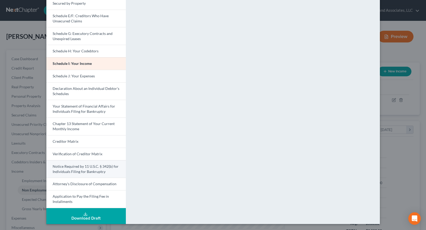
scroll to position [99, 0]
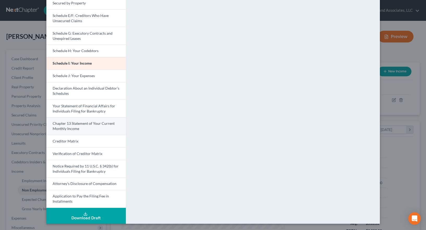
click at [77, 127] on link "Chapter 13 Statement of Your Current Monthly Income" at bounding box center [86, 126] width 80 height 18
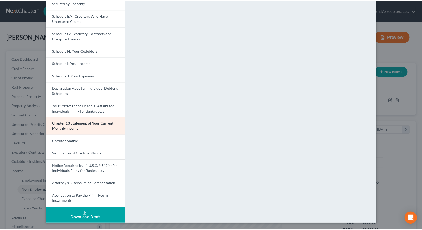
scroll to position [0, 0]
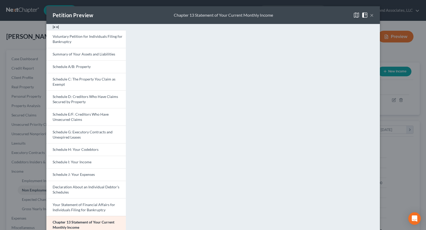
click at [370, 16] on button "×" at bounding box center [372, 15] width 4 height 6
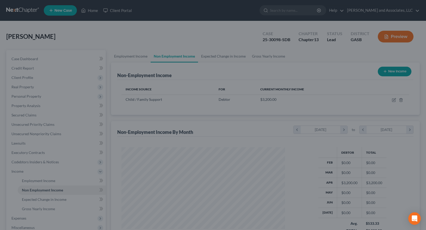
scroll to position [260622, 260543]
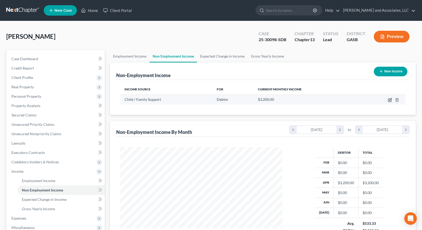
click at [390, 101] on icon "button" at bounding box center [390, 100] width 4 height 4
select select "7"
select select "0"
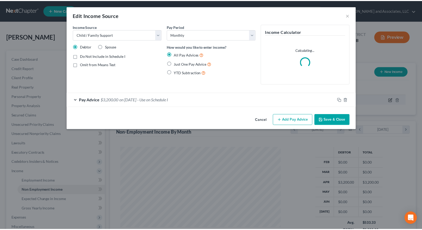
scroll to position [94, 174]
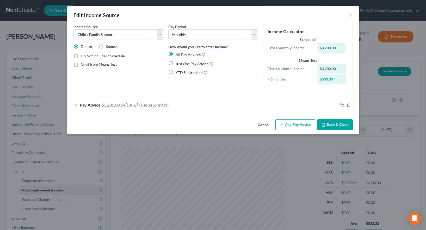
click at [334, 126] on button "Save & Close" at bounding box center [335, 124] width 35 height 11
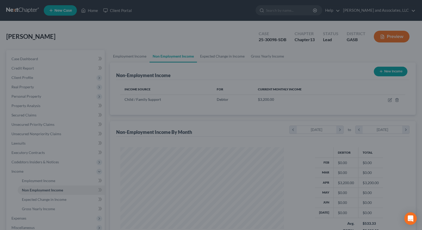
scroll to position [260622, 260543]
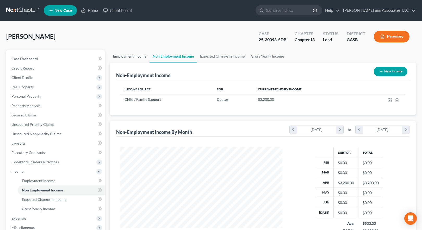
click at [131, 57] on link "Employment Income" at bounding box center [130, 56] width 40 height 13
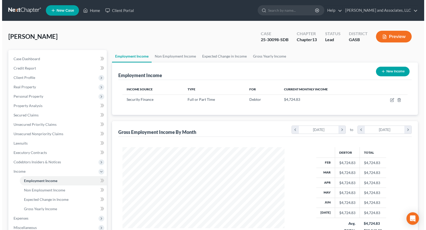
scroll to position [94, 172]
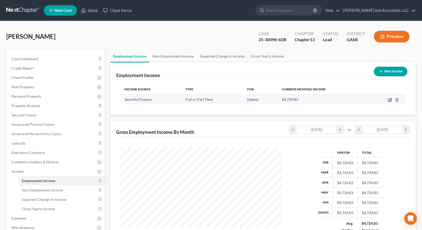
click at [390, 100] on icon "button" at bounding box center [390, 100] width 4 height 4
select select "0"
select select "42"
select select "0"
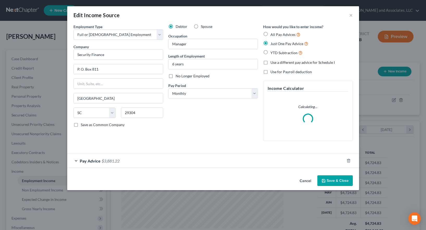
scroll to position [94, 174]
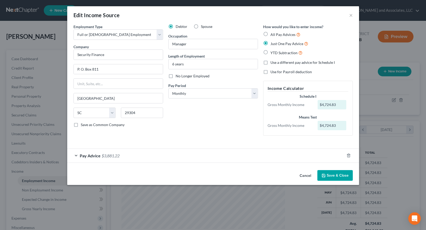
click at [168, 156] on div "Pay Advice $3,881.22" at bounding box center [205, 156] width 277 height 14
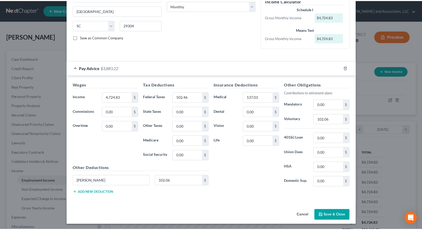
scroll to position [89, 0]
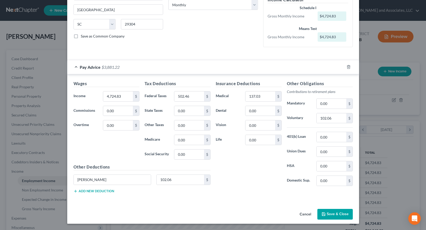
click at [342, 215] on button "Save & Close" at bounding box center [335, 214] width 35 height 11
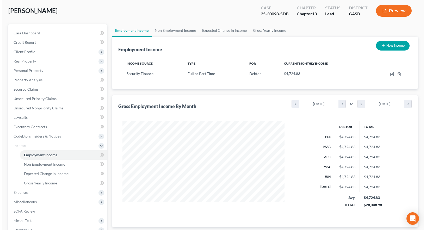
scroll to position [26, 0]
click at [392, 12] on button "Preview" at bounding box center [392, 11] width 36 height 12
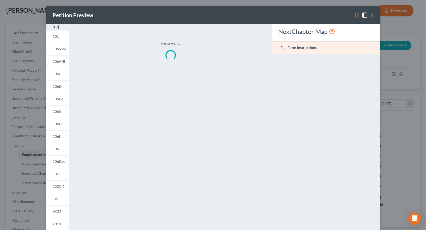
scroll to position [94, 174]
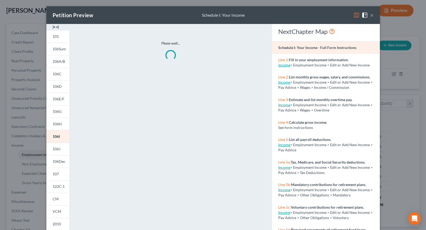
click at [355, 15] on img at bounding box center [357, 15] width 6 height 6
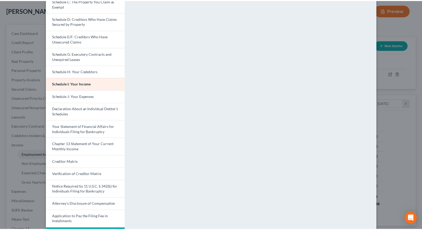
scroll to position [0, 0]
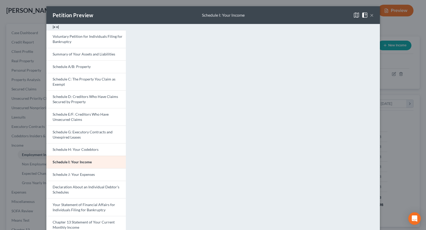
click at [370, 15] on button "×" at bounding box center [372, 15] width 4 height 6
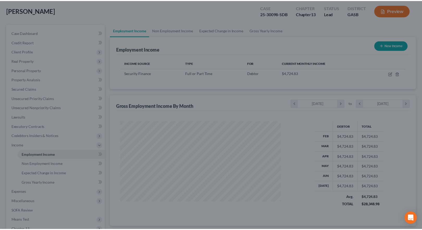
scroll to position [260622, 260543]
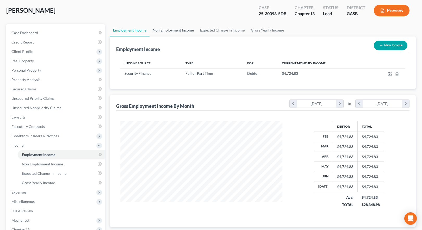
click at [165, 31] on link "Non Employment Income" at bounding box center [173, 30] width 47 height 13
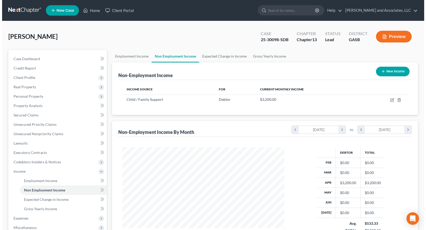
scroll to position [94, 172]
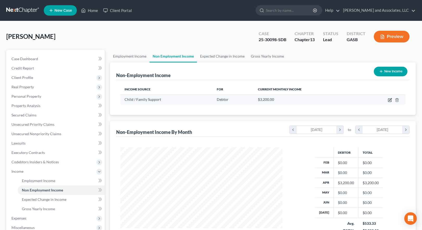
click at [391, 101] on icon "button" at bounding box center [391, 99] width 2 height 2
select select "7"
select select "0"
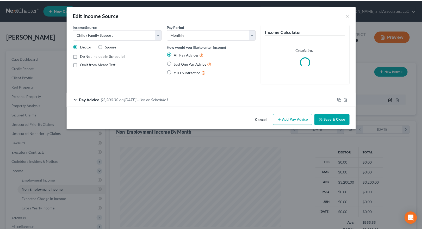
scroll to position [94, 174]
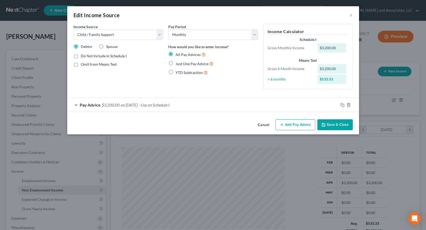
click at [81, 57] on label "Do Not Include in Schedule I" at bounding box center [104, 55] width 46 height 5
click at [83, 57] on input "Do Not Include in Schedule I" at bounding box center [84, 54] width 3 height 3
checkbox input "true"
click at [164, 106] on div "Pay Advice $3,200.00 on 04/01/2025" at bounding box center [202, 105] width 271 height 14
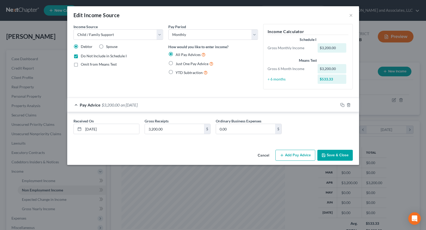
click at [336, 154] on button "Save & Close" at bounding box center [335, 155] width 35 height 11
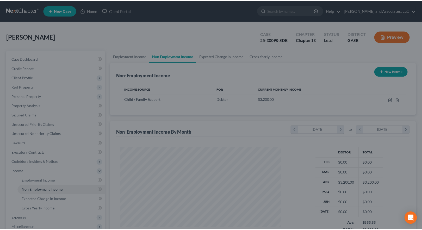
scroll to position [260622, 260543]
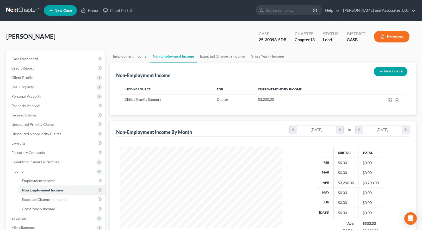
click at [392, 38] on button "Preview" at bounding box center [392, 37] width 36 height 12
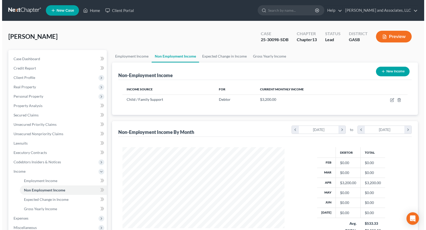
scroll to position [94, 174]
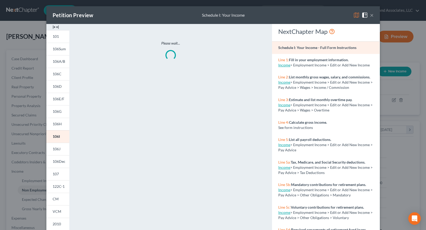
click at [349, 14] on div "Petition Preview Schedule I: Your Income ×" at bounding box center [213, 15] width 334 height 18
click at [354, 15] on img at bounding box center [357, 15] width 6 height 6
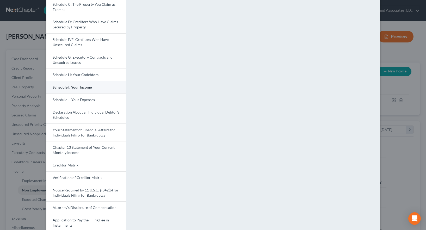
scroll to position [78, 0]
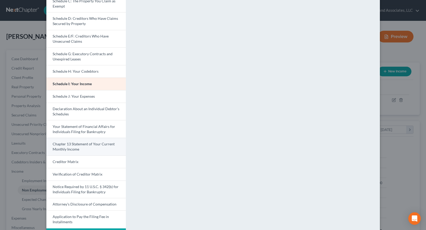
click at [77, 146] on span "Chapter 13 Statement of Your Current Monthly Income" at bounding box center [84, 147] width 62 height 10
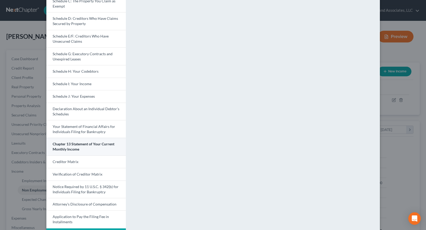
click at [77, 146] on span "Chapter 13 Statement of Your Current Monthly Income" at bounding box center [84, 147] width 62 height 10
click at [93, 146] on span "Chapter 13 Statement of Your Current Monthly Income" at bounding box center [84, 147] width 62 height 10
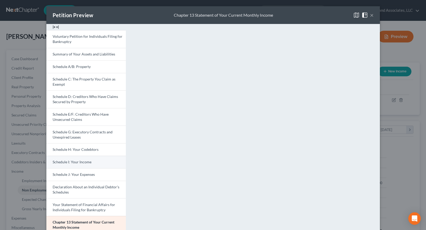
click at [70, 162] on span "Schedule I: Your Income" at bounding box center [72, 162] width 39 height 4
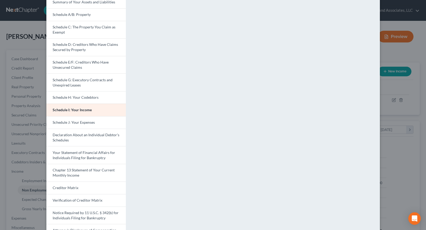
scroll to position [99, 0]
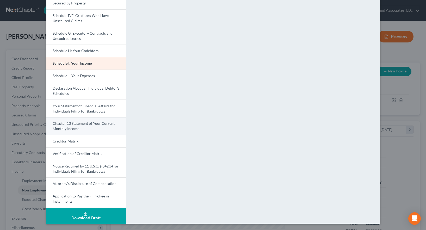
click at [71, 126] on span "Chapter 13 Statement of Your Current Monthly Income" at bounding box center [84, 126] width 62 height 10
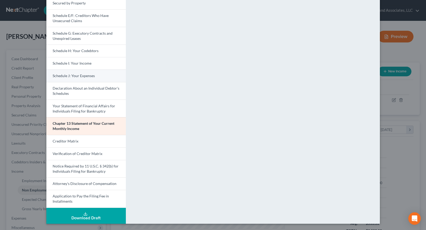
click at [69, 76] on span "Schedule J: Your Expenses" at bounding box center [74, 76] width 42 height 4
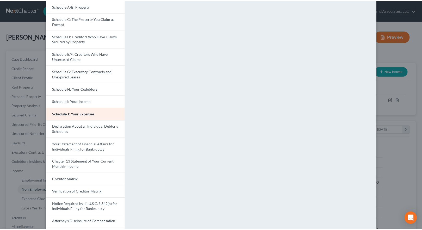
scroll to position [0, 0]
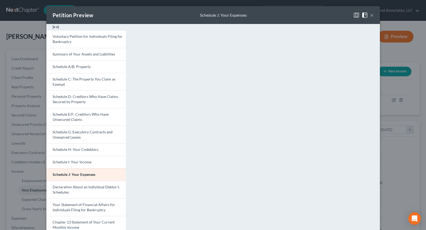
click at [371, 14] on button "×" at bounding box center [372, 15] width 4 height 6
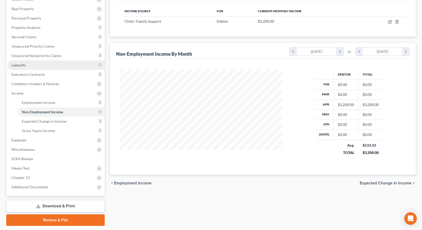
scroll to position [94, 0]
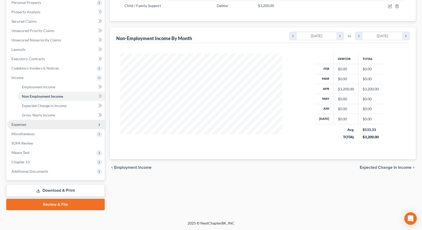
click at [21, 124] on span "Expenses" at bounding box center [18, 124] width 15 height 4
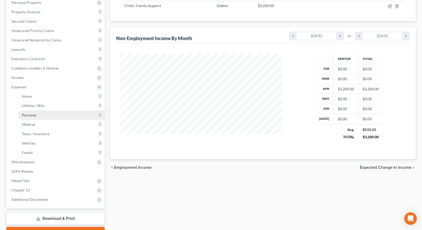
click at [28, 115] on span "Personal" at bounding box center [29, 115] width 14 height 4
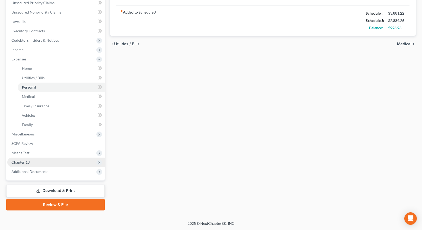
scroll to position [122, 0]
click at [22, 161] on span "Chapter 13" at bounding box center [20, 162] width 18 height 4
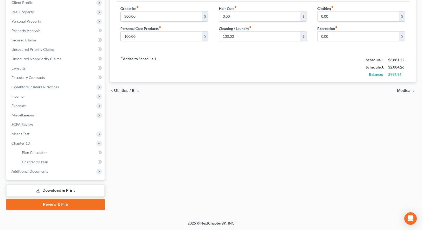
scroll to position [75, 0]
click at [43, 162] on span "Chapter 13 Plan" at bounding box center [35, 162] width 26 height 4
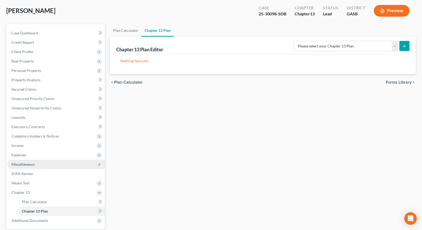
scroll to position [75, 0]
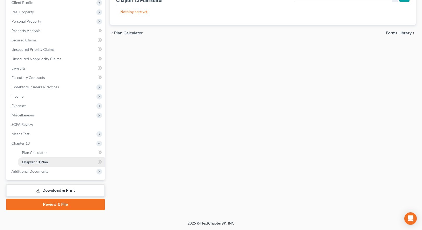
click at [36, 160] on span "Chapter 13 Plan" at bounding box center [35, 162] width 26 height 4
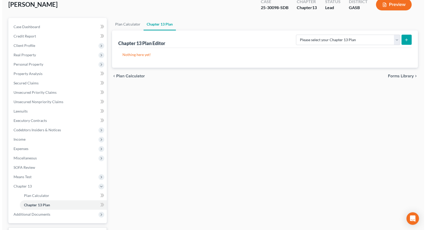
scroll to position [0, 0]
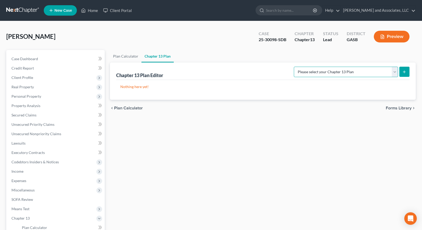
click at [352, 72] on select "Please select your Chapter 13 Plan Georgia Southern Chapter 13 Plan - Effective…" at bounding box center [346, 72] width 104 height 10
select select "0"
click at [299, 67] on select "Please select your Chapter 13 Plan Georgia Southern Chapter 13 Plan - Effective…" at bounding box center [346, 72] width 104 height 10
click at [406, 71] on icon "submit" at bounding box center [405, 72] width 4 height 4
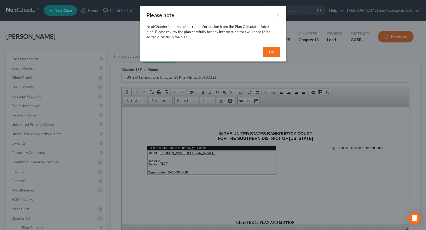
click at [271, 51] on button "OK" at bounding box center [271, 52] width 17 height 10
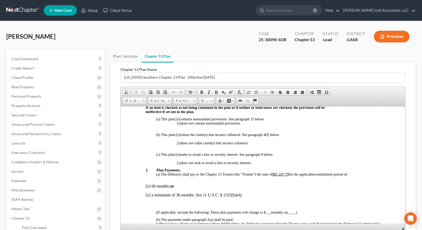
scroll to position [156, 0]
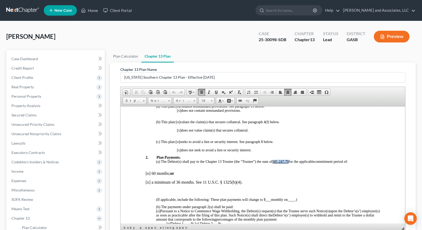
drag, startPoint x: 276, startPoint y: 161, endPoint x: 290, endPoint y: 160, distance: 14.1
click at [289, 160] on u "$81,247.79" at bounding box center [280, 162] width 16 height 4
click at [149, 174] on p "[o] 60 months; or" at bounding box center [263, 173] width 235 height 5
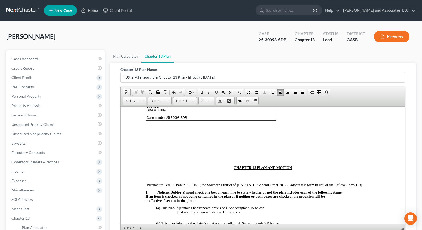
scroll to position [0, 0]
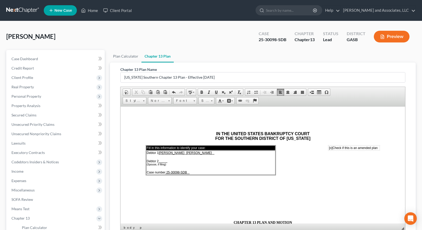
click at [329, 148] on span "[o]" at bounding box center [330, 148] width 3 height 4
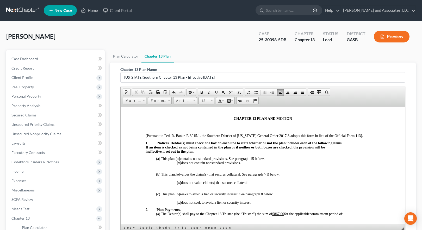
scroll to position [104, 0]
click at [179, 159] on span "[o]" at bounding box center [178, 158] width 4 height 4
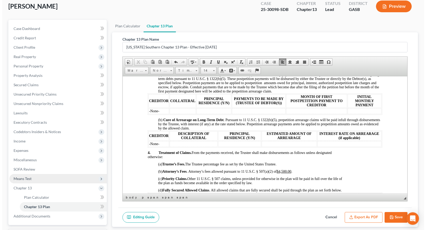
scroll to position [0, 0]
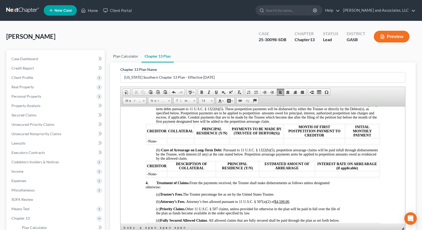
click at [121, 55] on link "Plan Calculator" at bounding box center [126, 56] width 32 height 13
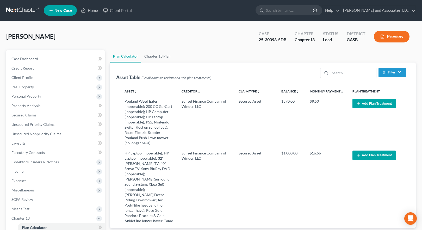
select select "59"
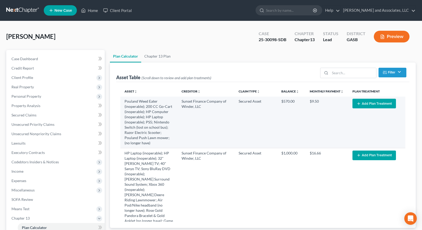
click at [372, 104] on button "Add Plan Treatment" at bounding box center [375, 104] width 44 height 10
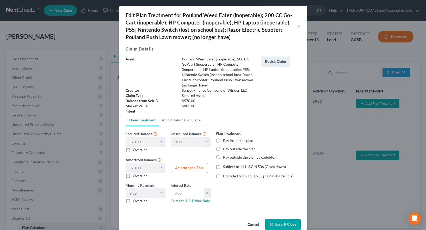
click at [133, 198] on label "Override" at bounding box center [140, 200] width 15 height 5
click at [135, 198] on input "Override" at bounding box center [136, 199] width 3 height 3
checkbox input "true"
click at [136, 188] on input "text" at bounding box center [142, 193] width 33 height 10
drag, startPoint x: 138, startPoint y: 186, endPoint x: 126, endPoint y: 189, distance: 11.8
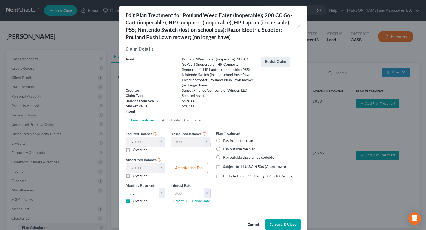
click at [126, 189] on input "7.5" at bounding box center [142, 193] width 33 height 10
type input "95.00"
click at [182, 189] on input "text" at bounding box center [187, 193] width 33 height 10
type input "7.5"
click at [223, 138] on label "Pay inside the plan" at bounding box center [238, 140] width 30 height 5
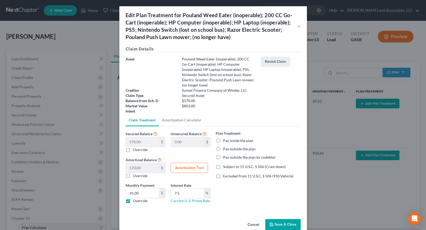
click at [225, 138] on input "Pay inside the plan" at bounding box center [226, 139] width 3 height 3
radio input "true"
click at [197, 165] on button "Amortization Tool" at bounding box center [189, 168] width 37 height 10
type input "570.00"
type input "7.5"
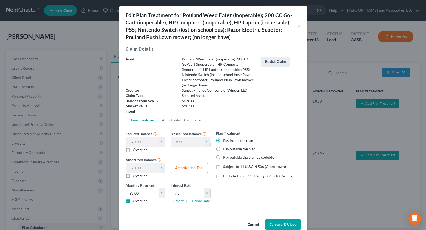
type input "60"
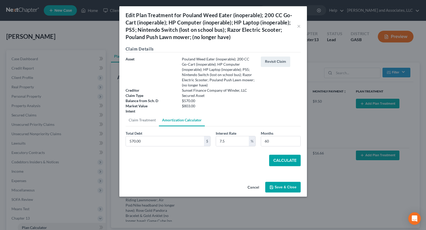
click at [286, 157] on button "Calculate" at bounding box center [285, 160] width 32 height 11
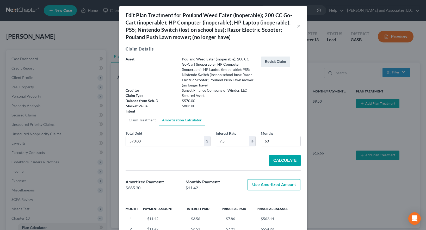
click at [276, 180] on button "Use Amortized Amount" at bounding box center [274, 184] width 53 height 11
type input "685.29"
checkbox input "true"
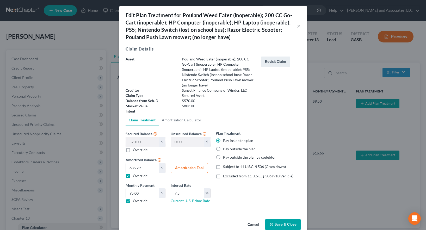
click at [274, 219] on button "Save & Close" at bounding box center [282, 224] width 35 height 11
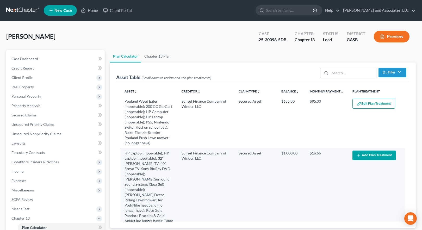
select select "59"
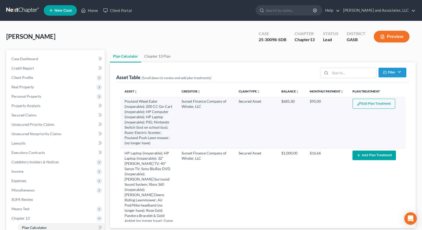
click at [370, 105] on button "Edit Plan Treatment" at bounding box center [374, 104] width 43 height 10
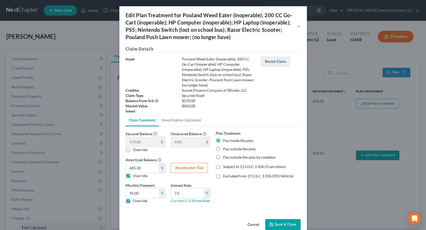
click at [187, 163] on button "Amortization Tool" at bounding box center [189, 168] width 37 height 10
type input "570.00"
type input "7.5"
type input "60"
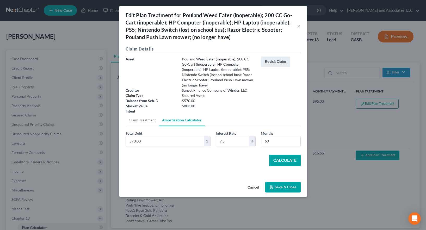
click at [284, 156] on button "Calculate" at bounding box center [285, 160] width 32 height 11
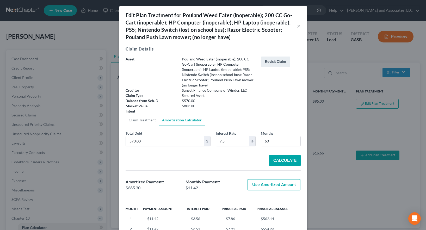
click at [265, 179] on button "Use Amortized Amount" at bounding box center [274, 184] width 53 height 11
type input "685.29"
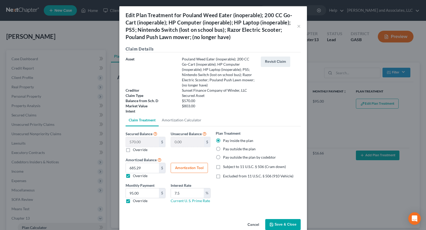
click at [278, 219] on button "Save & Close" at bounding box center [282, 224] width 35 height 11
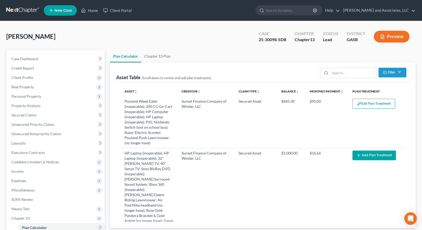
select select "59"
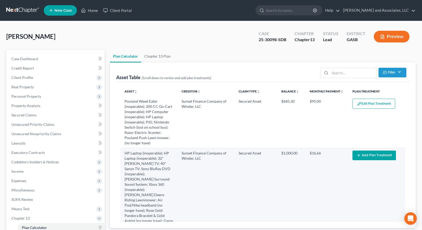
click at [364, 155] on button "Add Plan Treatment" at bounding box center [375, 156] width 44 height 10
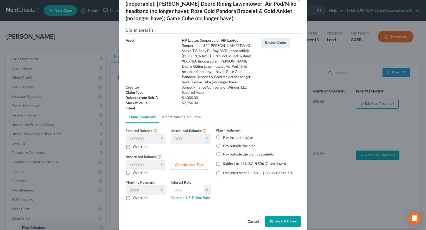
scroll to position [35, 0]
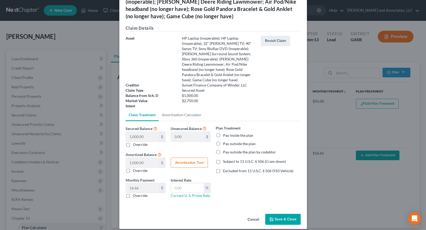
click at [133, 193] on label "Override" at bounding box center [140, 195] width 15 height 5
click at [135, 193] on input "Override" at bounding box center [136, 194] width 3 height 3
checkbox input "true"
click at [182, 184] on input "text" at bounding box center [187, 188] width 33 height 10
type input "7.5"
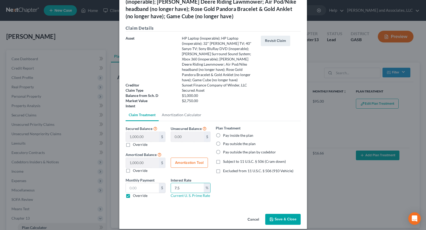
click at [223, 133] on label "Pay inside the plan" at bounding box center [238, 135] width 30 height 5
click at [225, 133] on input "Pay inside the plan" at bounding box center [226, 134] width 3 height 3
radio input "true"
click at [189, 158] on button "Amortization Tool" at bounding box center [189, 163] width 37 height 10
type input "1,000.00"
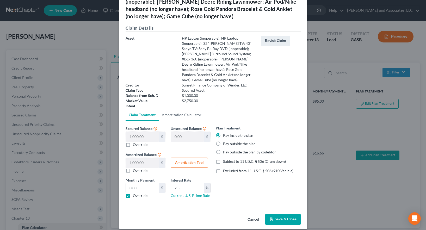
type input "7.5"
type input "60"
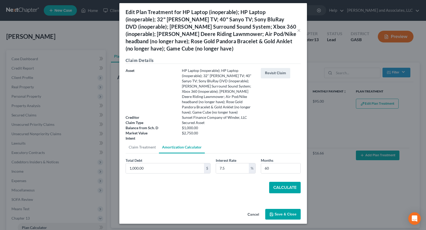
scroll to position [0, 0]
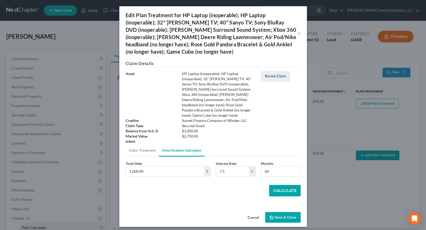
click at [283, 185] on button "Calculate" at bounding box center [285, 190] width 32 height 11
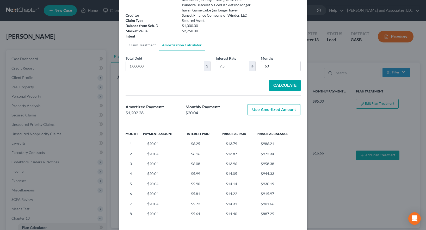
scroll to position [125, 0]
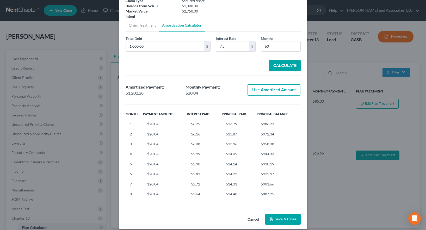
click at [282, 214] on button "Save & Close" at bounding box center [282, 219] width 35 height 11
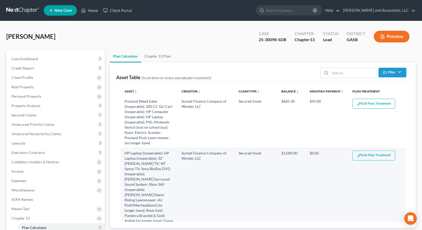
select select "59"
click at [369, 157] on button "Edit Plan Treatment" at bounding box center [374, 156] width 43 height 10
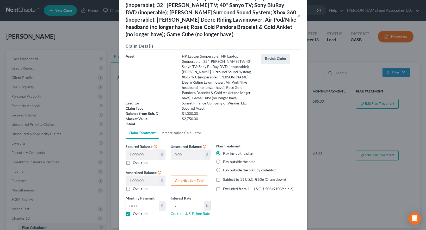
scroll to position [26, 0]
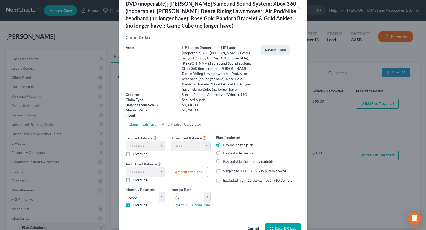
click at [143, 194] on input "0.00" at bounding box center [142, 198] width 33 height 10
type input "110.00"
click at [188, 167] on button "Amortization Tool" at bounding box center [189, 172] width 37 height 10
type input "1,000.00"
type input "7.5"
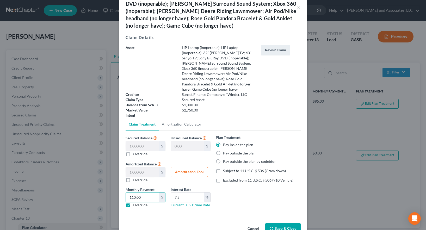
type input "60"
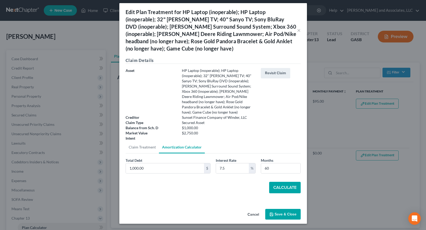
scroll to position [0, 0]
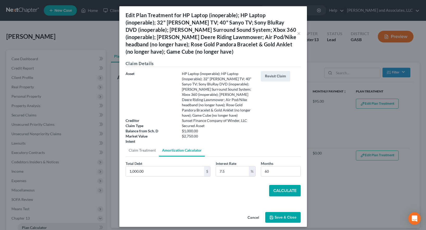
click at [282, 185] on button "Calculate" at bounding box center [285, 190] width 32 height 11
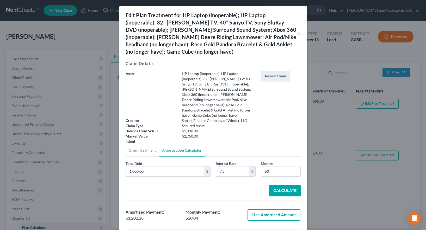
click at [273, 211] on button "Use Amortized Amount" at bounding box center [274, 214] width 53 height 11
type input "1,202.27"
checkbox input "true"
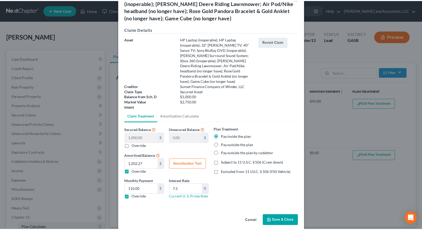
scroll to position [35, 0]
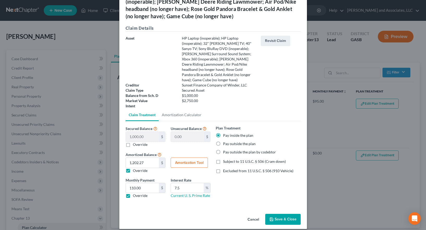
click at [286, 214] on button "Save & Close" at bounding box center [282, 219] width 35 height 11
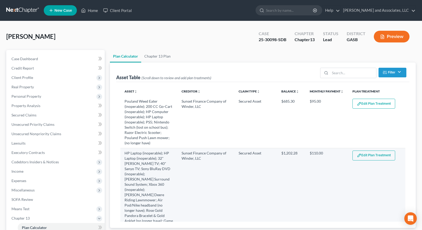
select select "59"
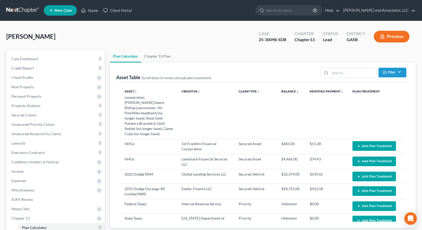
scroll to position [88, 0]
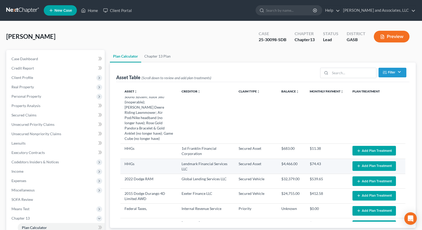
click at [366, 161] on button "Add Plan Treatment" at bounding box center [375, 166] width 44 height 10
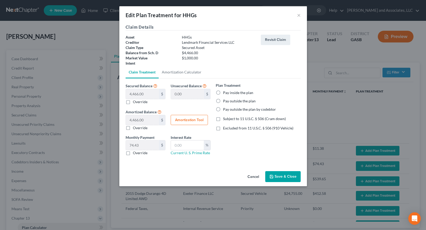
click at [133, 154] on label "Override" at bounding box center [140, 152] width 15 height 5
click at [135, 154] on input "Override" at bounding box center [136, 151] width 3 height 3
checkbox input "true"
click at [140, 146] on input "text" at bounding box center [142, 146] width 33 height 10
type input "141.07"
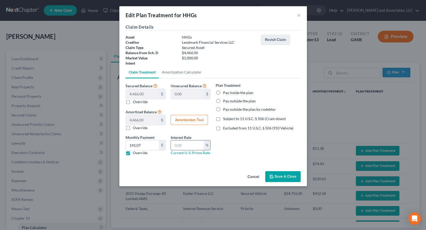
click at [186, 146] on input "text" at bounding box center [187, 146] width 33 height 10
type input "7.5"
click at [223, 92] on label "Pay inside the plan" at bounding box center [238, 92] width 30 height 5
click at [225, 92] on input "Pay inside the plan" at bounding box center [226, 91] width 3 height 3
radio input "true"
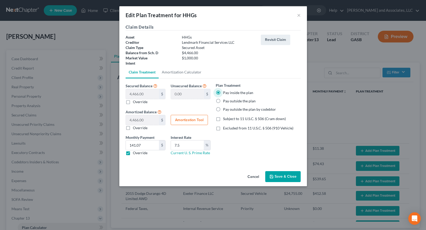
click at [196, 119] on button "Amortization Tool" at bounding box center [189, 120] width 37 height 10
type input "4,466.00"
type input "7.5"
type input "60"
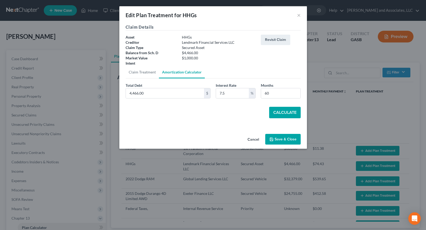
click at [281, 112] on button "Calculate" at bounding box center [285, 112] width 32 height 11
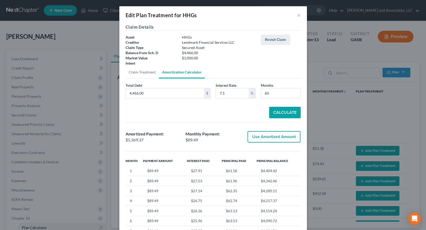
click at [267, 136] on button "Use Amortized Amount" at bounding box center [274, 136] width 53 height 11
type input "5,369.36"
checkbox input "true"
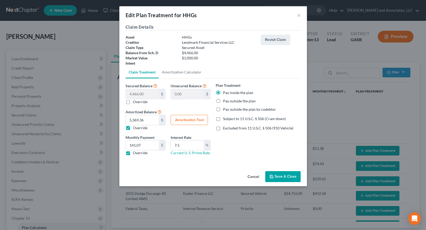
click at [284, 174] on button "Save & Close" at bounding box center [282, 176] width 35 height 11
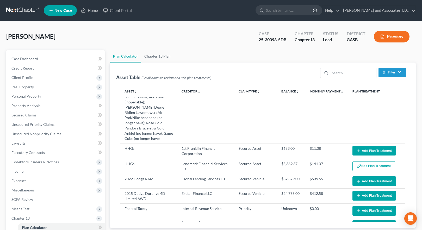
select select "59"
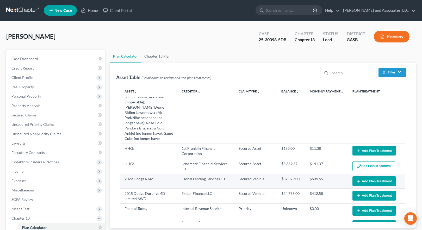
click at [370, 177] on button "Add Plan Treatment" at bounding box center [375, 182] width 44 height 10
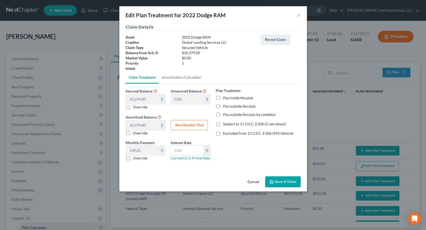
click at [223, 114] on label "Pay outside the plan by codebtor" at bounding box center [249, 114] width 53 height 5
click at [225, 114] on input "Pay outside the plan by codebtor" at bounding box center [226, 113] width 3 height 3
radio input "true"
click at [133, 159] on label "Override" at bounding box center [140, 158] width 15 height 5
click at [135, 159] on input "Override" at bounding box center [136, 157] width 3 height 3
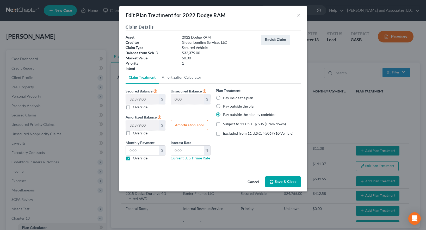
click at [133, 159] on label "Override" at bounding box center [140, 158] width 15 height 5
click at [135, 159] on input "Override" at bounding box center [136, 157] width 3 height 3
checkbox input "false"
click at [149, 168] on div "Secured Balance 32,379.00 $ $ Override Unsecured Balance 0.00 $ Amortized Balan…" at bounding box center [213, 127] width 175 height 86
click at [183, 159] on link "Current U. S. Prime Rate" at bounding box center [190, 158] width 39 height 4
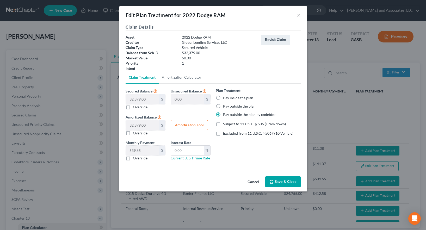
click at [282, 182] on button "Save & Close" at bounding box center [282, 182] width 35 height 11
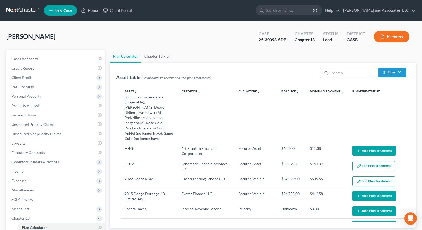
select select "59"
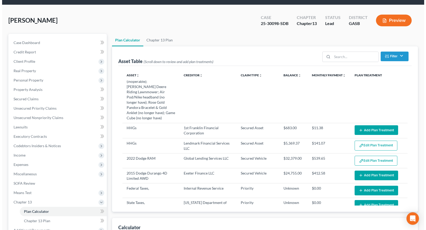
scroll to position [88, 0]
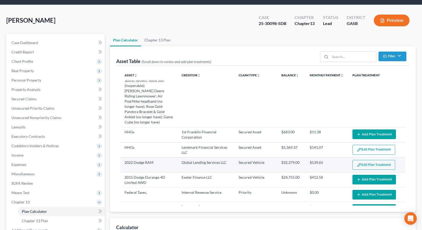
click at [364, 160] on button "Edit Plan Treatment" at bounding box center [374, 165] width 43 height 10
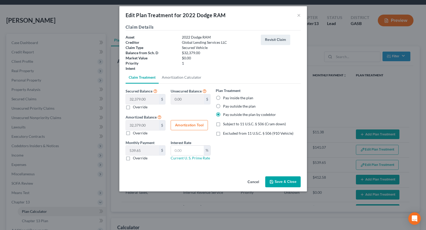
click at [133, 157] on label "Override" at bounding box center [140, 158] width 15 height 5
click at [135, 157] on input "Override" at bounding box center [136, 157] width 3 height 3
checkbox input "true"
click at [232, 174] on div "Claim Details Asset 2022 Dodge RAM Creditor Global Lending Services LLC Claim T…" at bounding box center [213, 99] width 188 height 150
click at [273, 39] on button "Revisit Claim" at bounding box center [275, 40] width 29 height 10
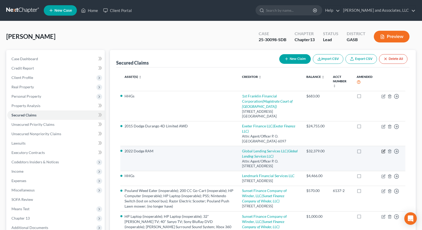
click at [385, 154] on icon "button" at bounding box center [384, 151] width 4 height 4
select select "42"
select select "13"
select select "3"
select select "0"
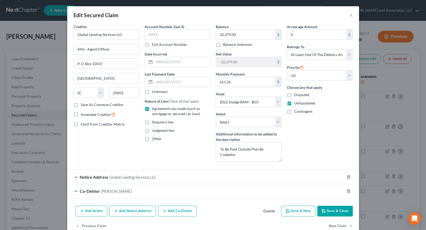
click at [337, 211] on button "Save & Close" at bounding box center [335, 211] width 35 height 11
select select
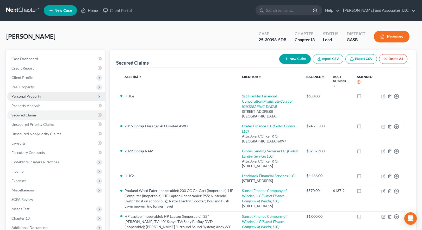
click at [30, 96] on span "Personal Property" at bounding box center [26, 96] width 30 height 4
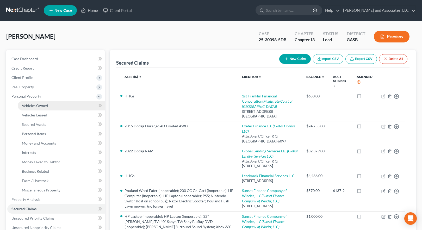
click at [34, 106] on span "Vehicles Owned" at bounding box center [35, 106] width 26 height 4
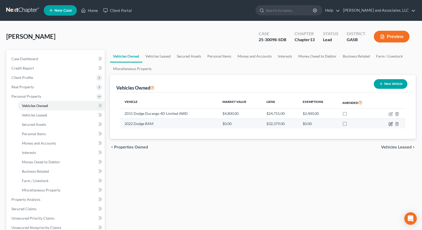
click at [392, 124] on icon "button" at bounding box center [391, 124] width 4 height 4
select select "0"
select select "4"
select select "2"
select select "3"
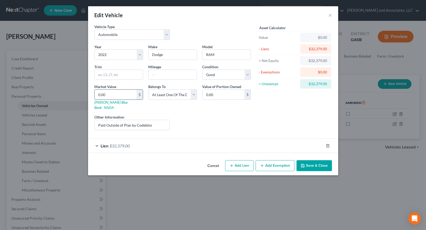
click at [116, 96] on input "0.00" at bounding box center [116, 95] width 42 height 10
type input "3"
type input "3.00"
type input "30"
type input "30.00"
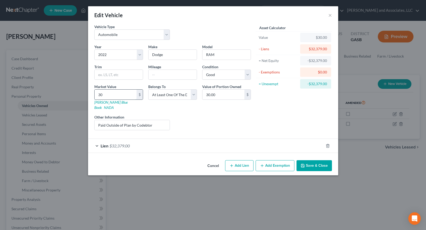
type input "307"
type input "307.00"
type input "3070"
type input "3,070.00"
type input "3,0700"
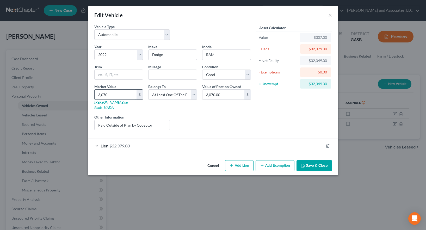
type input "30,700.00"
click at [217, 118] on div "Liens Select" at bounding box center [213, 122] width 81 height 16
click at [228, 114] on div "Liens Select" at bounding box center [213, 122] width 81 height 16
click at [314, 160] on button "Save & Close" at bounding box center [314, 165] width 35 height 11
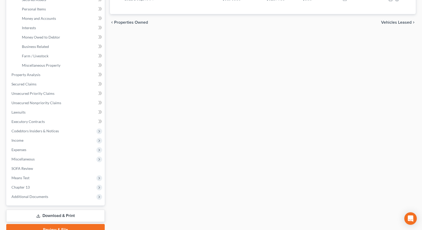
scroll to position [130, 0]
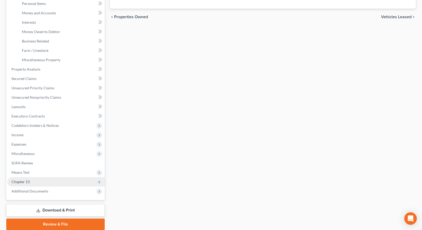
click at [30, 182] on span "Chapter 13" at bounding box center [56, 181] width 98 height 9
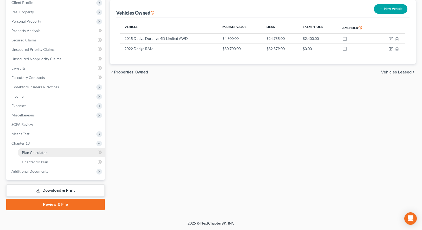
scroll to position [75, 0]
click at [41, 152] on span "Plan Calculator" at bounding box center [34, 152] width 25 height 4
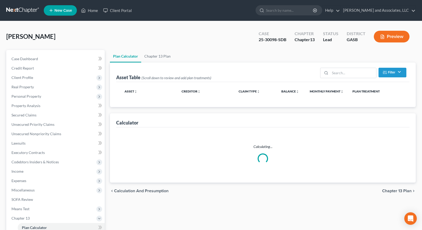
select select "59"
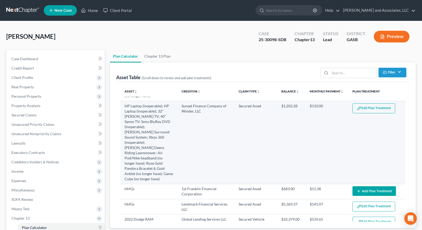
scroll to position [104, 0]
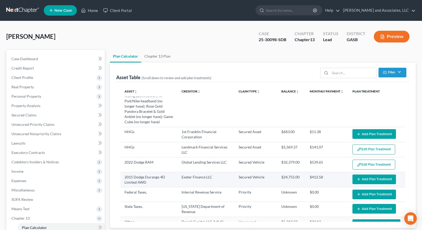
click at [369, 175] on button "Add Plan Treatment" at bounding box center [375, 180] width 44 height 10
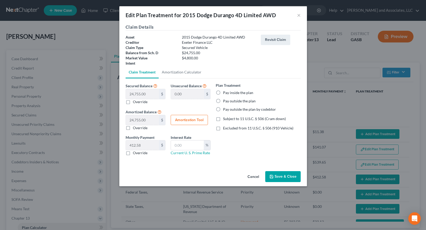
click at [223, 92] on label "Pay inside the plan" at bounding box center [238, 92] width 30 height 5
click at [225, 92] on input "Pay inside the plan" at bounding box center [226, 91] width 3 height 3
radio input "true"
click at [133, 152] on label "Override" at bounding box center [140, 152] width 15 height 5
click at [135, 152] on input "Override" at bounding box center [136, 151] width 3 height 3
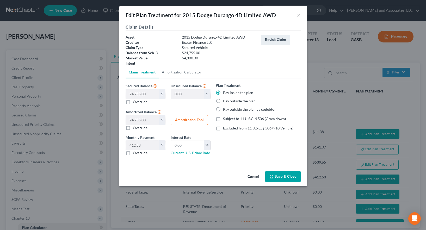
checkbox input "true"
click at [188, 146] on input "text" at bounding box center [187, 146] width 33 height 10
type input "19.95"
click at [236, 147] on div "Plan Treatment Pay inside the plan Pay outside the plan Pay outside the plan by…" at bounding box center [258, 121] width 90 height 77
click at [188, 119] on button "Amortization Tool" at bounding box center [189, 120] width 37 height 10
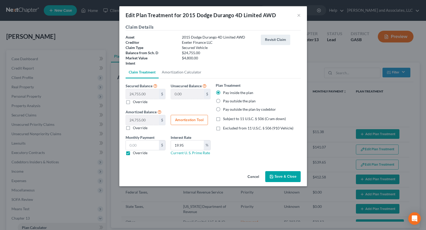
type input "24,755.00"
type input "19.95"
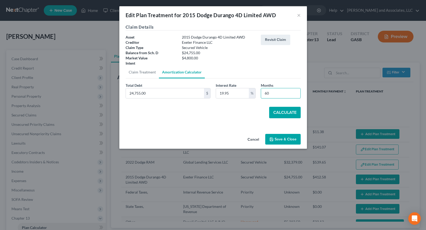
drag, startPoint x: 270, startPoint y: 93, endPoint x: 259, endPoint y: 93, distance: 11.2
click at [259, 93] on div "Months 60" at bounding box center [280, 91] width 45 height 16
type input "36"
click at [287, 112] on button "Calculate" at bounding box center [285, 112] width 32 height 11
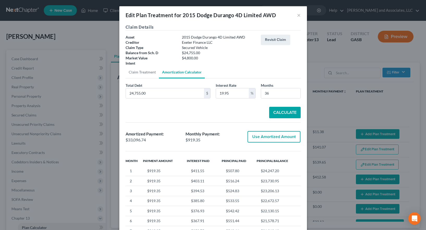
click at [272, 138] on button "Use Amortized Amount" at bounding box center [274, 136] width 53 height 11
type input "33,096.74"
checkbox input "true"
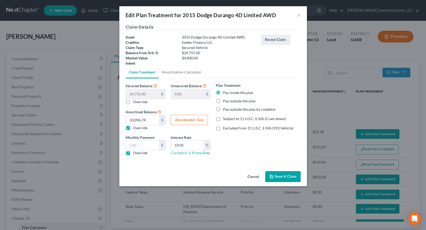
click at [278, 176] on button "Save & Close" at bounding box center [282, 176] width 35 height 11
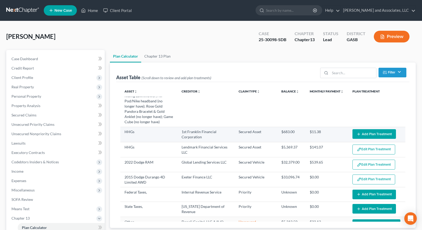
select select "59"
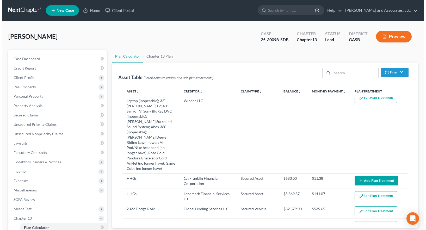
scroll to position [0, 0]
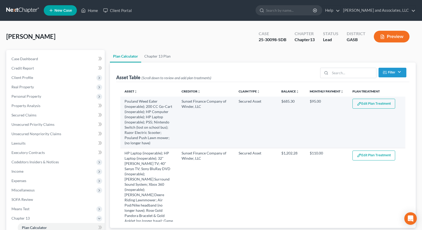
click at [363, 101] on button "Edit Plan Treatment" at bounding box center [374, 104] width 43 height 10
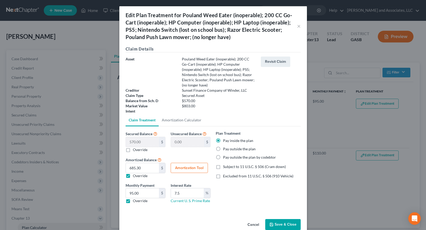
click at [189, 163] on button "Amortization Tool" at bounding box center [189, 168] width 37 height 10
type input "570.00"
type input "7.5"
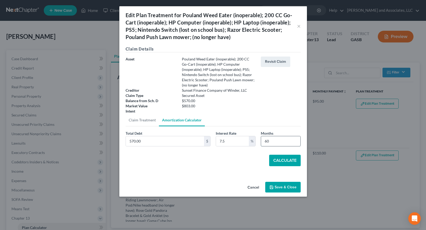
drag, startPoint x: 280, startPoint y: 137, endPoint x: 263, endPoint y: 136, distance: 17.5
click at [263, 136] on input "60" at bounding box center [280, 141] width 39 height 10
type input "36"
click at [283, 156] on button "Calculate" at bounding box center [285, 160] width 32 height 11
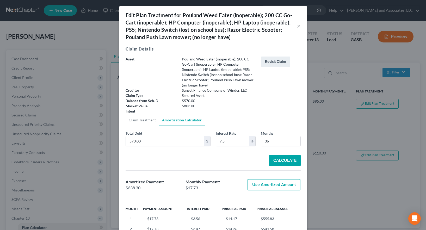
click at [270, 180] on button "Use Amortized Amount" at bounding box center [274, 184] width 53 height 11
type input "638.29"
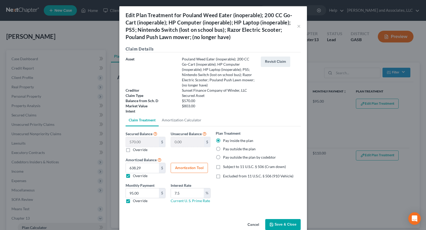
click at [279, 219] on button "Save & Close" at bounding box center [282, 224] width 35 height 11
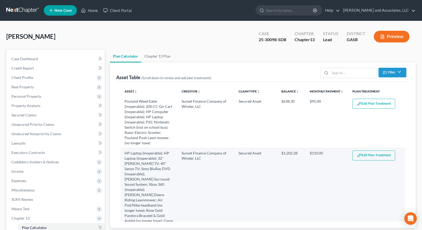
select select "59"
click at [370, 155] on button "Edit Plan Treatment" at bounding box center [374, 156] width 43 height 10
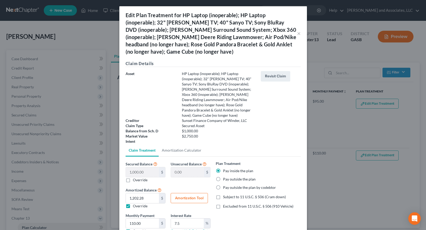
click at [184, 193] on button "Amortization Tool" at bounding box center [189, 198] width 37 height 10
type input "1,000.00"
type input "7.5"
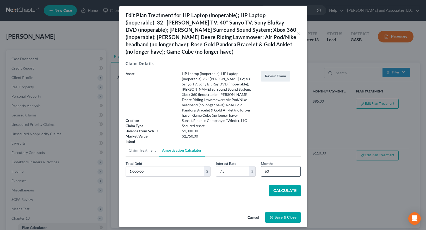
drag, startPoint x: 271, startPoint y: 165, endPoint x: 263, endPoint y: 165, distance: 7.9
click at [263, 167] on input "60" at bounding box center [280, 172] width 39 height 10
type input "36"
click at [286, 188] on button "Calculate" at bounding box center [285, 190] width 32 height 11
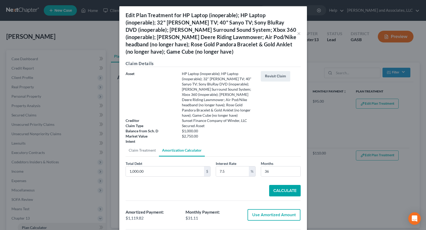
click at [266, 210] on button "Use Amortized Amount" at bounding box center [274, 214] width 53 height 11
type input "1,119.82"
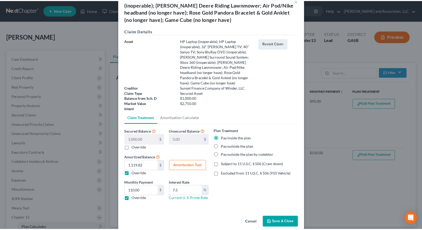
scroll to position [35, 0]
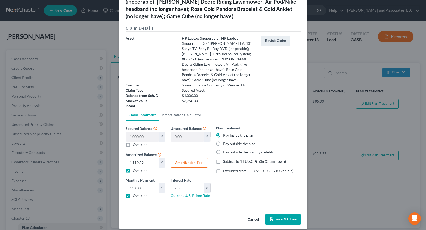
click at [281, 214] on button "Save & Close" at bounding box center [282, 219] width 35 height 11
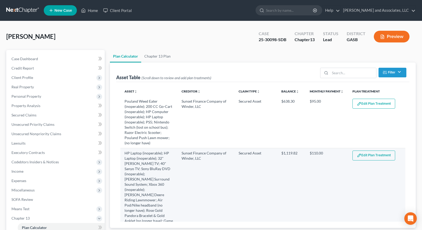
select select "59"
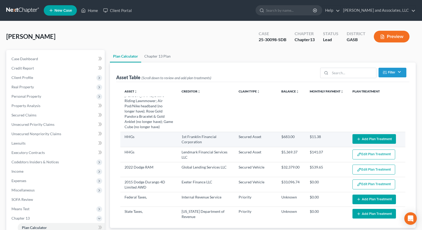
scroll to position [104, 0]
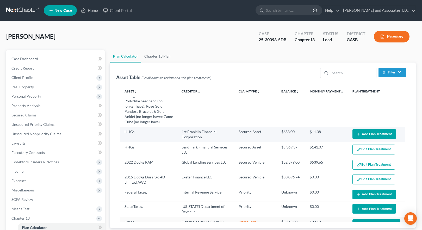
click at [363, 129] on button "Add Plan Treatment" at bounding box center [375, 134] width 44 height 10
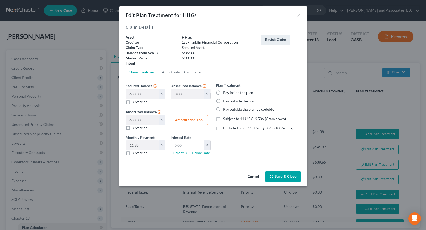
click at [223, 93] on label "Pay inside the plan" at bounding box center [238, 92] width 30 height 5
click at [225, 93] on input "Pay inside the plan" at bounding box center [226, 91] width 3 height 3
radio input "true"
click at [186, 146] on input "text" at bounding box center [187, 146] width 33 height 10
type input "7.5"
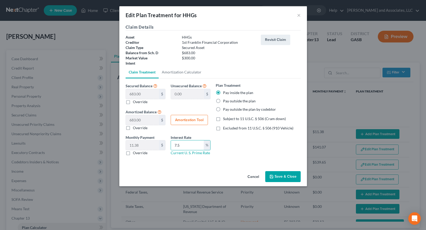
click at [133, 154] on label "Override" at bounding box center [140, 152] width 15 height 5
click at [135, 154] on input "Override" at bounding box center [136, 151] width 3 height 3
checkbox input "true"
click at [141, 147] on input "text" at bounding box center [142, 146] width 33 height 10
type input "300.00"
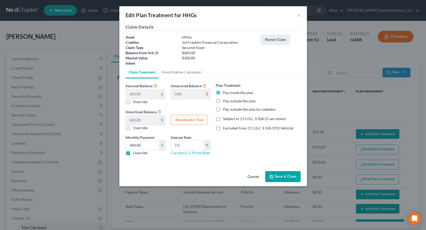
click at [188, 120] on button "Amortization Tool" at bounding box center [189, 120] width 37 height 10
type input "683.00"
type input "7.5"
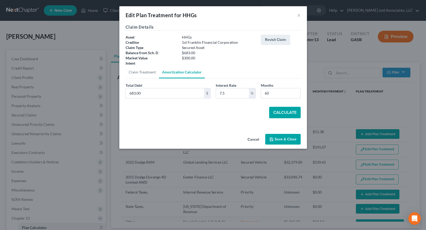
drag, startPoint x: 272, startPoint y: 93, endPoint x: 259, endPoint y: 93, distance: 12.5
click at [259, 93] on div "Months 60" at bounding box center [280, 91] width 45 height 16
drag, startPoint x: 241, startPoint y: 123, endPoint x: 244, endPoint y: 122, distance: 3.8
click at [241, 123] on div "Secured Balance 683.00 $ $ Override Unsecured Balance 0.00 $ Amortized Balance …" at bounding box center [213, 102] width 175 height 48
click at [289, 111] on button "Calculate" at bounding box center [285, 112] width 32 height 11
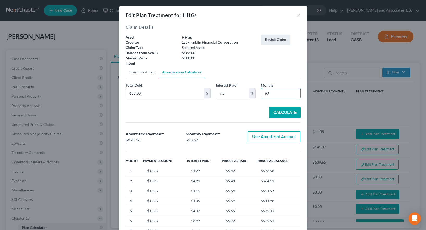
drag, startPoint x: 268, startPoint y: 93, endPoint x: 258, endPoint y: 93, distance: 9.4
click at [258, 93] on div "Months 60" at bounding box center [280, 91] width 45 height 16
drag, startPoint x: 252, startPoint y: 89, endPoint x: 249, endPoint y: 89, distance: 2.6
click at [249, 89] on div "Total Debt 683.00 $ Interest Rate 7.5 % Months 36" at bounding box center [213, 93] width 180 height 20
type input "60"
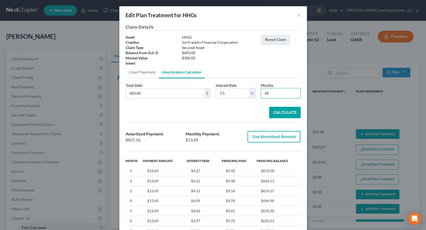
click at [287, 114] on button "Calculate" at bounding box center [285, 112] width 32 height 11
click at [282, 112] on button "Calculate" at bounding box center [285, 112] width 32 height 11
click at [276, 136] on button "Use Amortized Amount" at bounding box center [274, 136] width 53 height 11
type input "821.15"
checkbox input "true"
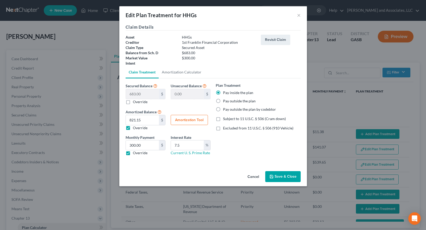
click at [199, 121] on button "Amortization Tool" at bounding box center [189, 120] width 37 height 10
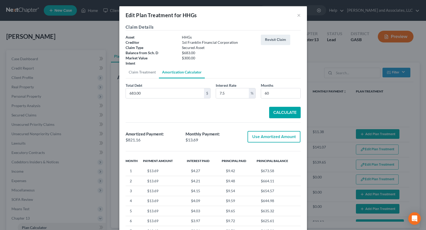
click at [269, 138] on button "Use Amortized Amount" at bounding box center [274, 136] width 53 height 11
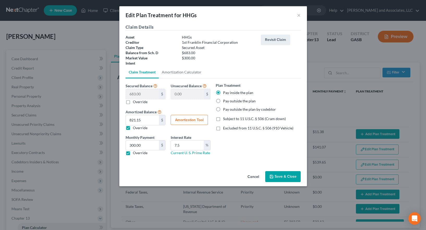
click at [285, 177] on button "Save & Close" at bounding box center [282, 176] width 35 height 11
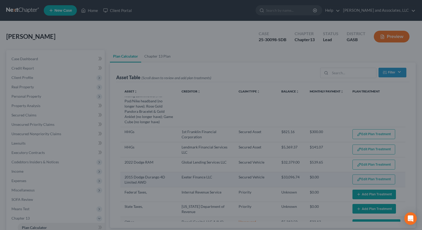
select select "59"
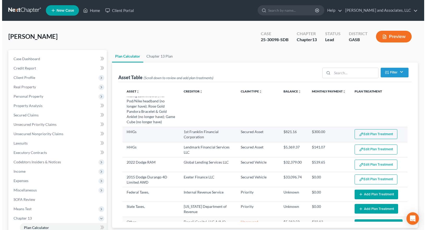
scroll to position [0, 0]
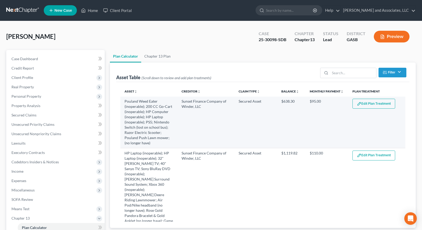
click at [373, 103] on button "Edit Plan Treatment" at bounding box center [374, 104] width 43 height 10
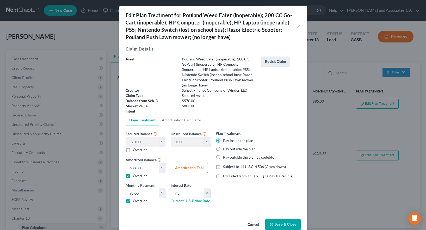
click at [188, 163] on button "Amortization Tool" at bounding box center [189, 168] width 37 height 10
type input "570.00"
type input "7.5"
type input "60"
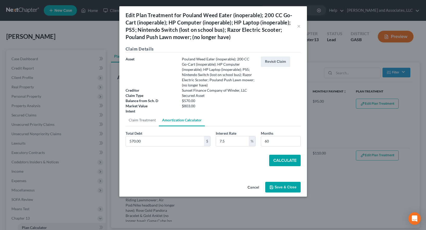
click at [283, 155] on button "Calculate" at bounding box center [285, 160] width 32 height 11
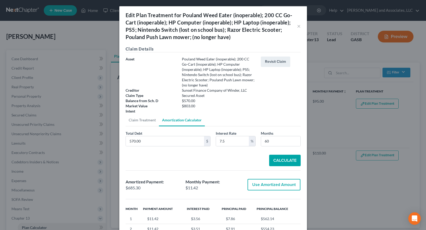
click at [278, 180] on button "Use Amortized Amount" at bounding box center [274, 184] width 53 height 11
type input "685.29"
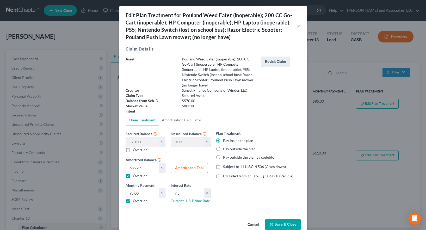
click at [280, 220] on button "Save & Close" at bounding box center [282, 224] width 35 height 11
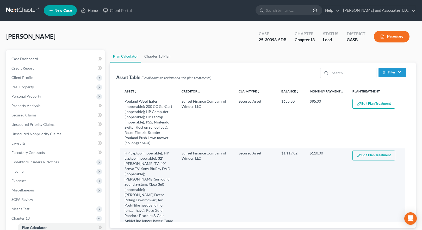
select select "59"
click at [370, 156] on button "Edit Plan Treatment" at bounding box center [374, 156] width 43 height 10
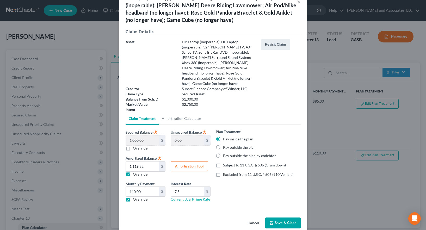
scroll to position [35, 0]
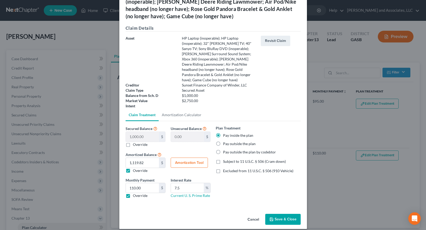
click at [188, 158] on button "Amortization Tool" at bounding box center [189, 163] width 37 height 10
type input "1,000.00"
type input "7.5"
type input "60"
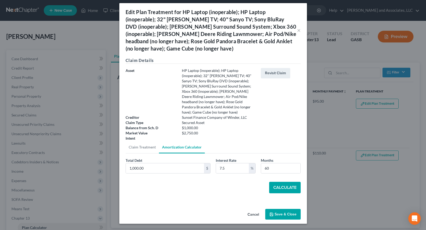
scroll to position [0, 0]
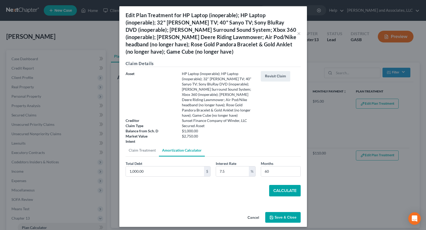
click at [279, 185] on button "Calculate" at bounding box center [285, 190] width 32 height 11
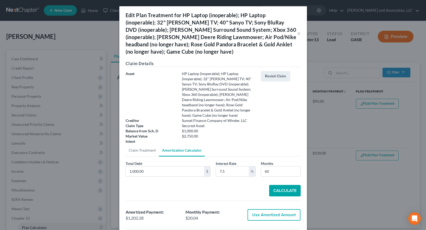
click at [266, 211] on button "Use Amortized Amount" at bounding box center [274, 214] width 53 height 11
type input "1,202.27"
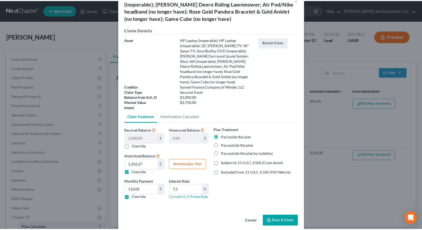
scroll to position [35, 0]
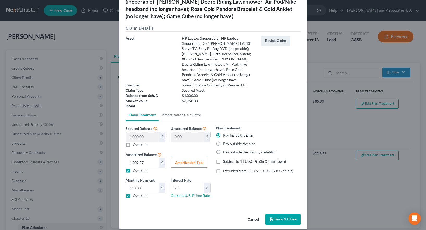
click at [286, 214] on button "Save & Close" at bounding box center [282, 219] width 35 height 11
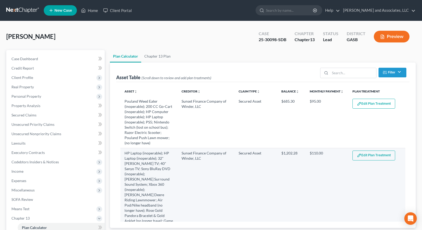
select select "59"
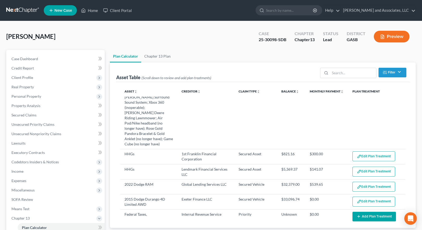
scroll to position [78, 0]
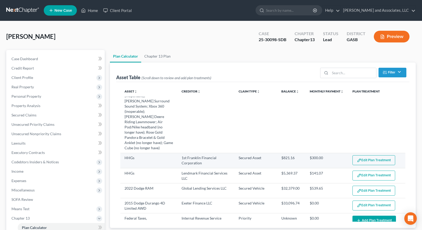
click at [364, 155] on button "Edit Plan Treatment" at bounding box center [374, 160] width 43 height 10
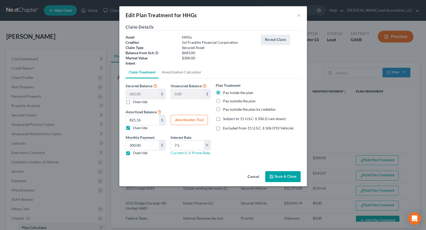
click at [193, 119] on button "Amortization Tool" at bounding box center [189, 120] width 37 height 10
type input "683.00"
type input "7.5"
type input "60"
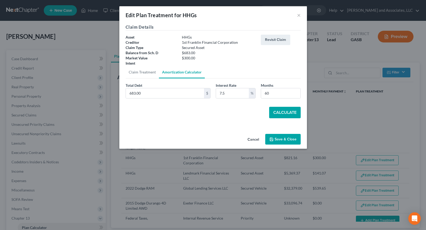
click at [281, 111] on button "Calculate" at bounding box center [285, 112] width 32 height 11
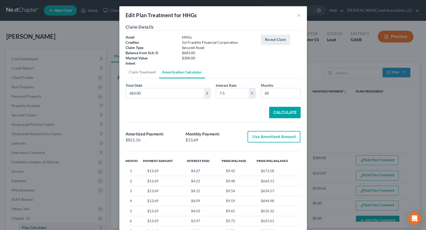
click at [272, 139] on button "Use Amortized Amount" at bounding box center [274, 136] width 53 height 11
type input "821.15"
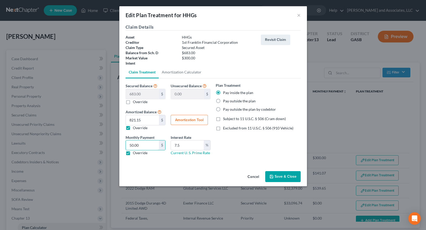
type input "50.00"
click at [191, 119] on button "Amortization Tool" at bounding box center [189, 120] width 37 height 10
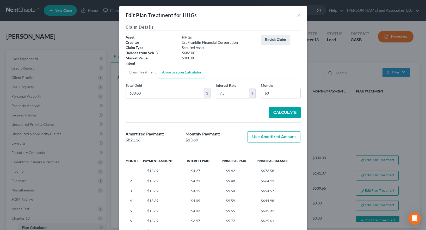
click at [261, 137] on button "Use Amortized Amount" at bounding box center [274, 136] width 53 height 11
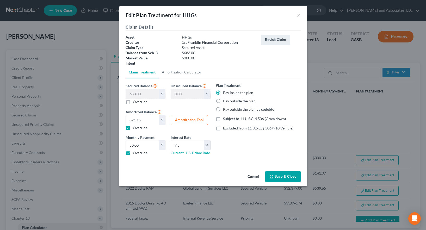
click at [285, 176] on button "Save & Close" at bounding box center [282, 176] width 35 height 11
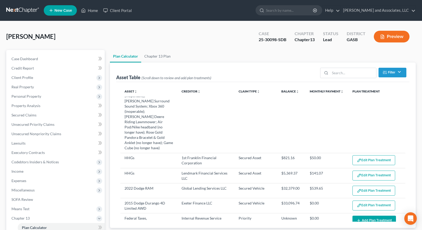
select select "59"
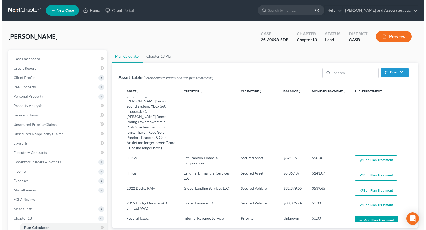
scroll to position [0, 0]
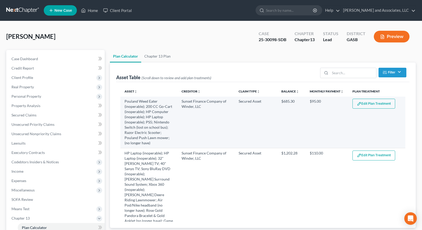
click at [365, 105] on button "Edit Plan Treatment" at bounding box center [374, 104] width 43 height 10
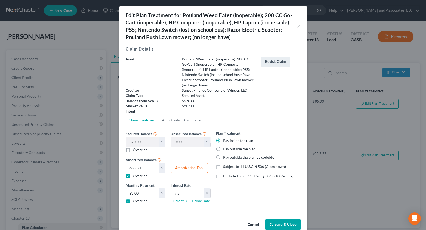
click at [278, 219] on button "Save & Close" at bounding box center [282, 224] width 35 height 11
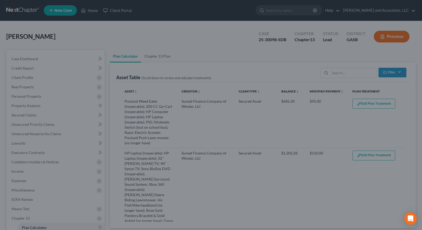
select select "59"
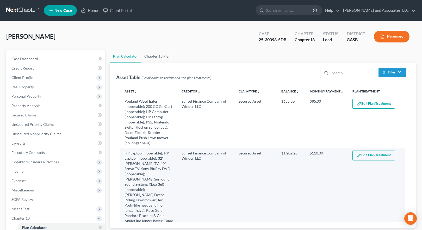
click at [364, 156] on button "Edit Plan Treatment" at bounding box center [374, 156] width 43 height 10
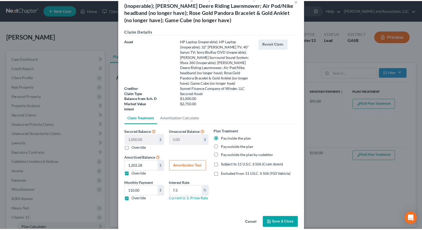
scroll to position [35, 0]
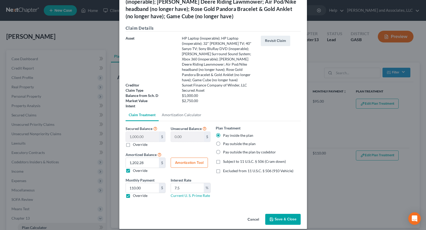
click at [281, 214] on button "Save & Close" at bounding box center [282, 219] width 35 height 11
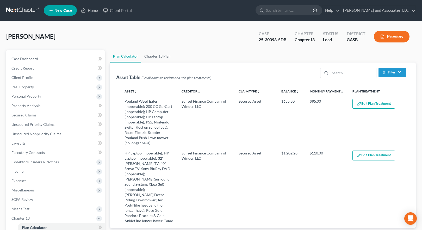
select select "59"
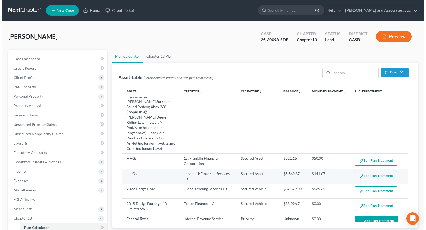
scroll to position [78, 0]
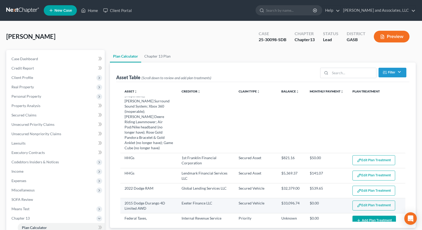
click at [369, 201] on button "Edit Plan Treatment" at bounding box center [374, 206] width 43 height 10
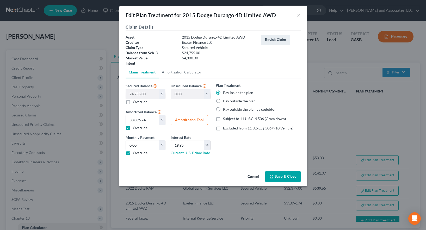
click at [133, 128] on label "Override" at bounding box center [140, 127] width 15 height 5
click at [135, 128] on input "Override" at bounding box center [136, 126] width 3 height 3
checkbox input "false"
type input "611.26"
click at [159, 167] on div "Claim Details Asset 2015 Dodge Durango 4D Limited AWD Creditor Exeter Finance L…" at bounding box center [213, 96] width 188 height 145
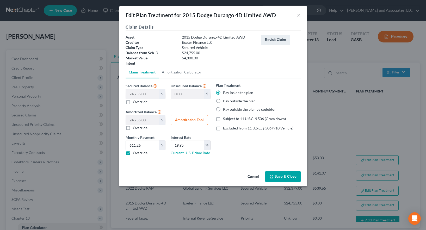
click at [185, 119] on button "Amortization Tool" at bounding box center [189, 120] width 37 height 10
type input "24,755.00"
type input "19.95"
type input "60"
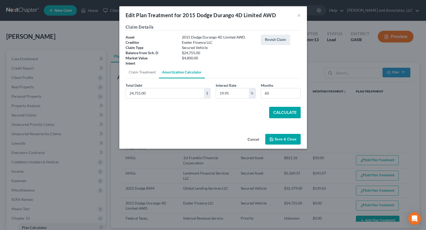
click at [281, 113] on button "Calculate" at bounding box center [285, 112] width 32 height 11
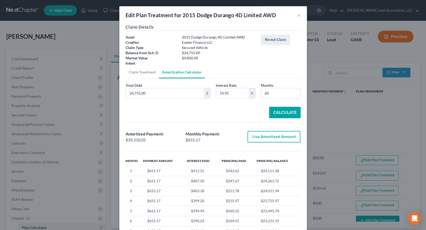
click at [270, 139] on button "Use Amortized Amount" at bounding box center [274, 136] width 53 height 11
type input "39,310.05"
checkbox input "true"
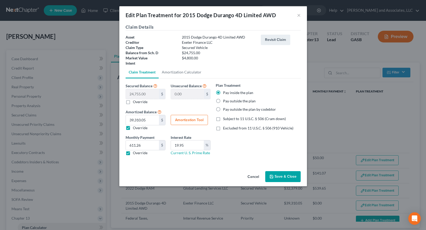
click at [280, 176] on button "Save & Close" at bounding box center [282, 176] width 35 height 11
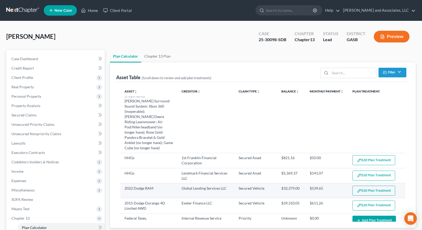
select select "59"
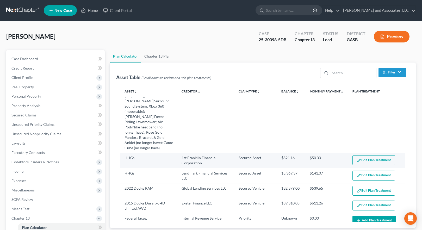
click at [362, 155] on button "Edit Plan Treatment" at bounding box center [374, 160] width 43 height 10
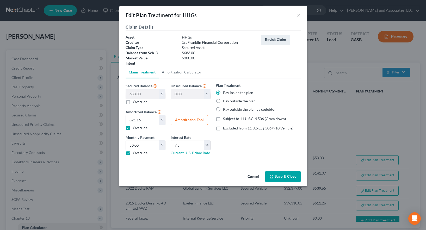
click at [186, 119] on button "Amortization Tool" at bounding box center [189, 120] width 37 height 10
type input "683.00"
type input "7.5"
type input "60"
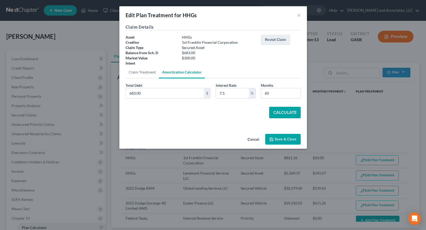
click at [284, 113] on button "Calculate" at bounding box center [285, 112] width 32 height 11
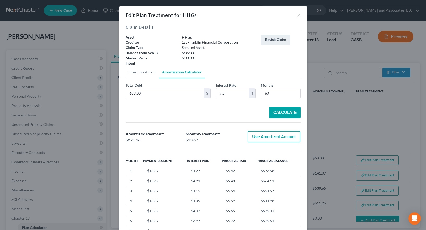
click at [258, 137] on button "Use Amortized Amount" at bounding box center [274, 136] width 53 height 11
type input "821.15"
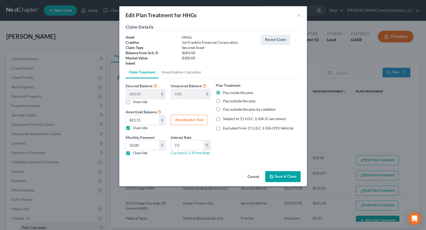
click at [133, 127] on label "Override" at bounding box center [140, 127] width 15 height 5
click at [135, 127] on input "Override" at bounding box center [136, 126] width 3 height 3
checkbox input "false"
click at [188, 119] on button "Amortization Tool" at bounding box center [189, 120] width 37 height 10
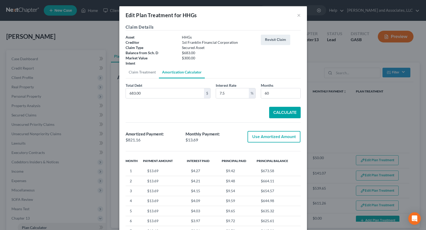
click at [281, 112] on button "Calculate" at bounding box center [285, 112] width 32 height 11
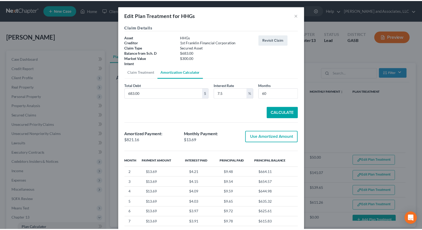
scroll to position [0, 0]
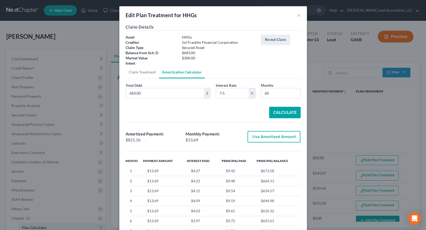
click at [300, 14] on div "Edit Plan Treatment for HHGs ×" at bounding box center [213, 15] width 188 height 18
click at [297, 15] on button "×" at bounding box center [299, 15] width 4 height 6
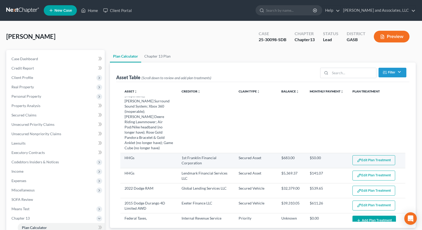
click at [371, 155] on button "Edit Plan Treatment" at bounding box center [374, 160] width 43 height 10
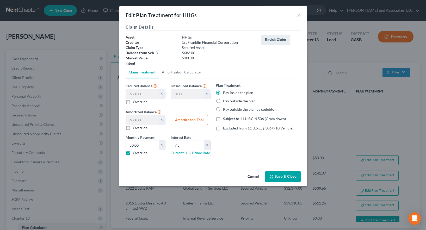
click at [133, 154] on label "Override" at bounding box center [140, 152] width 15 height 5
click at [135, 154] on input "Override" at bounding box center [136, 151] width 3 height 3
click at [133, 153] on label "Override" at bounding box center [140, 152] width 15 height 5
click at [135, 153] on input "Override" at bounding box center [136, 151] width 3 height 3
checkbox input "true"
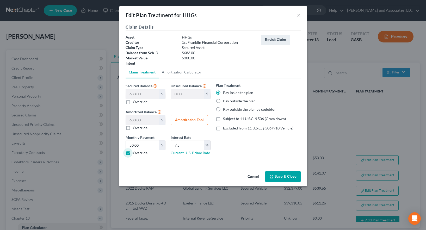
click at [189, 120] on button "Amortization Tool" at bounding box center [189, 120] width 37 height 10
type input "683.00"
type input "7.5"
type input "60"
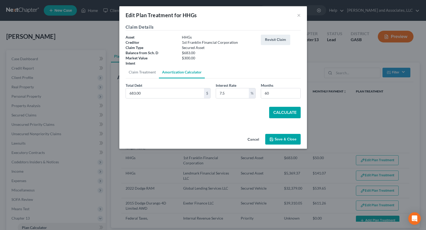
click at [284, 112] on button "Calculate" at bounding box center [285, 112] width 32 height 11
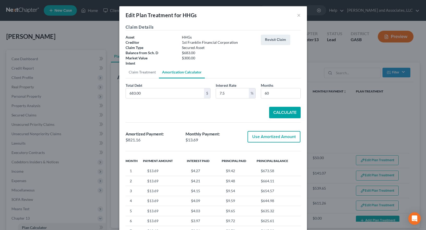
click at [266, 136] on button "Use Amortized Amount" at bounding box center [274, 136] width 53 height 11
checkbox input "true"
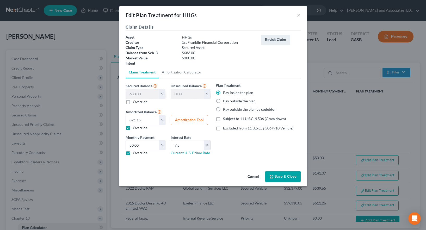
click at [133, 102] on label "Override" at bounding box center [140, 101] width 15 height 5
click at [135, 102] on input "Override" at bounding box center [136, 100] width 3 height 3
checkbox input "true"
type input "683.00"
click at [145, 94] on input "0.00" at bounding box center [142, 94] width 33 height 10
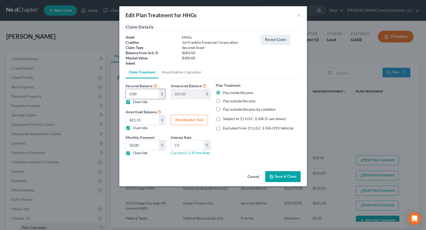
type input "6"
type input "677.00"
type input "68"
type input "615.00"
type input "683"
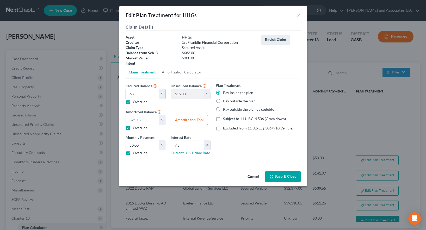
type input "0"
drag, startPoint x: 143, startPoint y: 91, endPoint x: 117, endPoint y: 91, distance: 26.3
click at [117, 91] on div "Edit Plan Treatment for HHGs × Claim Details Asset HHGs Creditor 1st Franklin F…" at bounding box center [213, 115] width 426 height 230
type input "3"
type input "680.00"
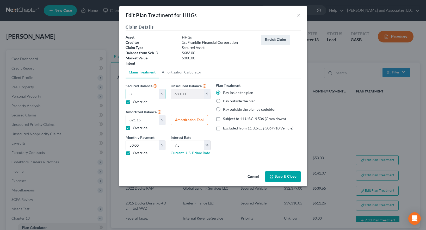
type input "30"
type input "653.00"
type input "300"
type input "383.00"
type input "300.00"
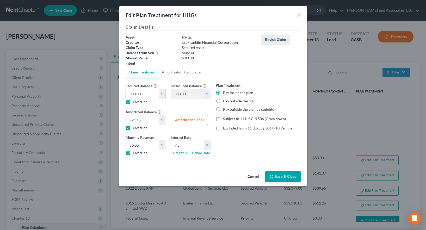
click at [133, 127] on label "Override" at bounding box center [140, 127] width 15 height 5
click at [135, 127] on input "Override" at bounding box center [136, 126] width 3 height 3
checkbox input "false"
click at [184, 120] on button "Amortization Tool" at bounding box center [189, 120] width 37 height 10
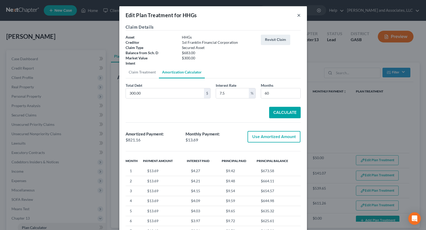
click at [297, 15] on button "×" at bounding box center [299, 15] width 4 height 6
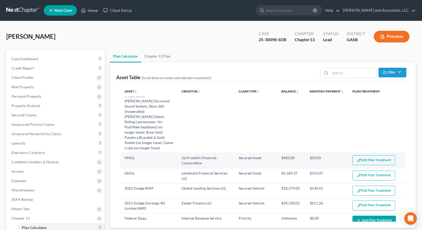
click at [370, 155] on button "Edit Plan Treatment" at bounding box center [374, 160] width 43 height 10
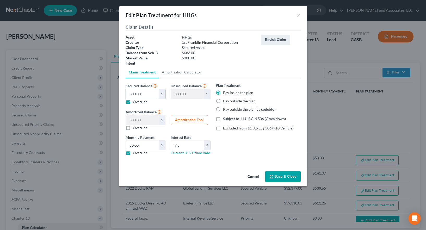
click at [142, 93] on input "300.00" at bounding box center [142, 94] width 33 height 10
click at [133, 101] on label "Override" at bounding box center [140, 101] width 15 height 5
click at [135, 101] on input "Override" at bounding box center [136, 100] width 3 height 3
click at [133, 101] on label "Override" at bounding box center [140, 101] width 15 height 5
click at [135, 101] on input "Override" at bounding box center [136, 100] width 3 height 3
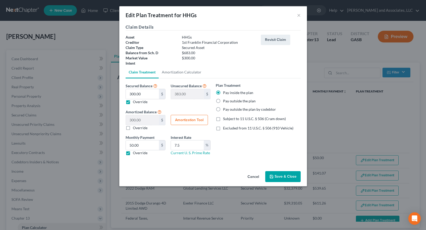
click at [282, 177] on button "Save & Close" at bounding box center [282, 176] width 35 height 11
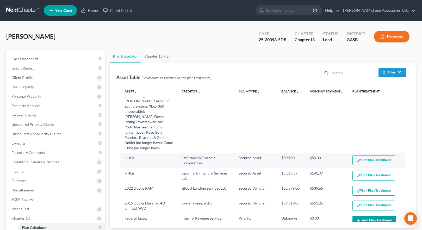
click at [366, 155] on button "Edit Plan Treatment" at bounding box center [374, 160] width 43 height 10
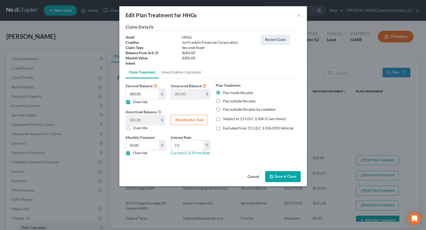
click at [133, 129] on label "Override" at bounding box center [140, 127] width 15 height 5
click at [135, 129] on input "Override" at bounding box center [136, 126] width 3 height 3
click at [186, 122] on button "Amortization Tool" at bounding box center [189, 120] width 37 height 10
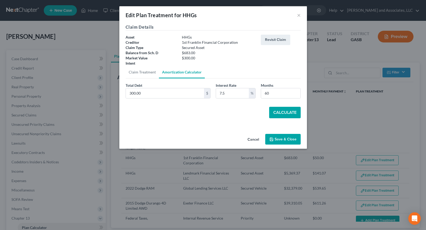
click at [283, 113] on button "Calculate" at bounding box center [285, 112] width 32 height 11
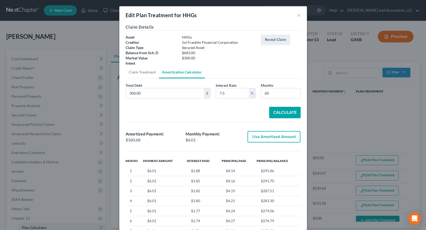
click at [266, 137] on button "Use Amortized Amount" at bounding box center [274, 136] width 53 height 11
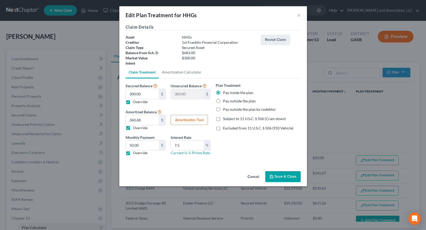
click at [286, 179] on button "Save & Close" at bounding box center [282, 176] width 35 height 11
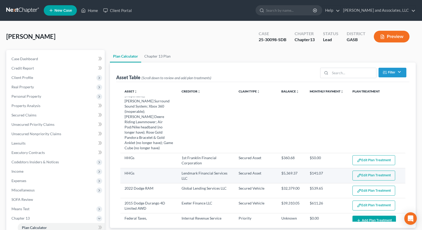
click at [372, 171] on button "Edit Plan Treatment" at bounding box center [374, 176] width 43 height 10
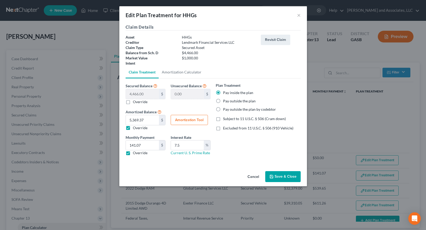
click at [133, 102] on label "Override" at bounding box center [140, 101] width 15 height 5
click at [135, 102] on input "Override" at bounding box center [136, 100] width 3 height 3
click at [141, 95] on input "0.00" at bounding box center [142, 94] width 33 height 10
click at [197, 120] on button "Amortization Tool" at bounding box center [189, 120] width 37 height 10
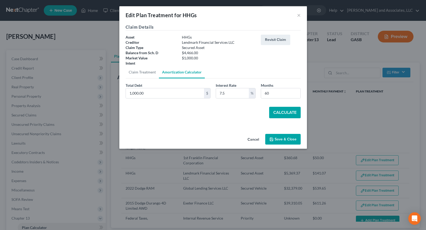
click at [280, 113] on button "Calculate" at bounding box center [285, 112] width 32 height 11
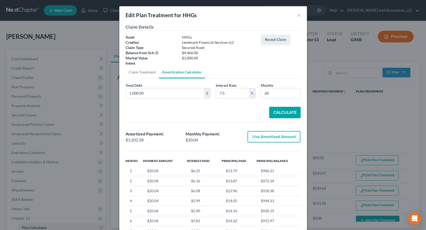
click at [266, 137] on button "Use Amortized Amount" at bounding box center [274, 136] width 53 height 11
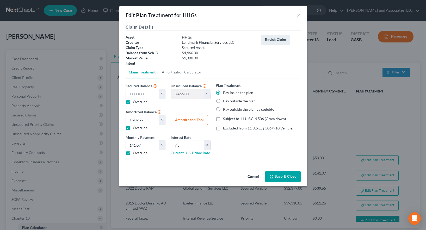
click at [281, 177] on button "Save & Close" at bounding box center [282, 176] width 35 height 11
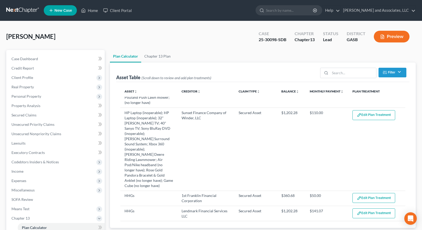
scroll to position [52, 0]
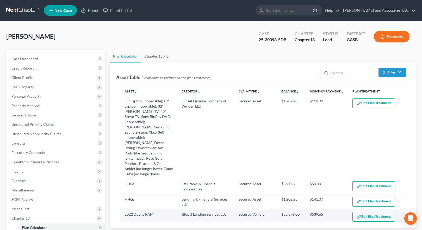
click at [375, 212] on button "Edit Plan Treatment" at bounding box center [374, 217] width 43 height 10
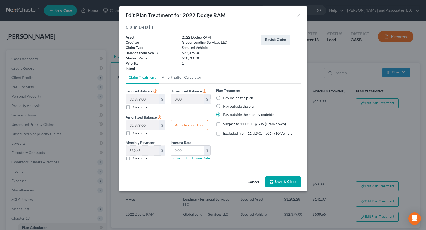
click at [291, 179] on button "Save & Close" at bounding box center [282, 182] width 35 height 11
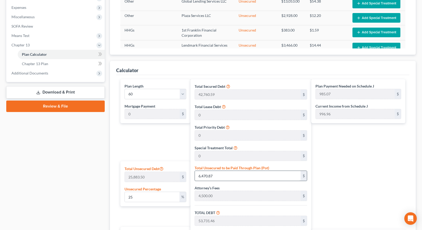
scroll to position [183, 0]
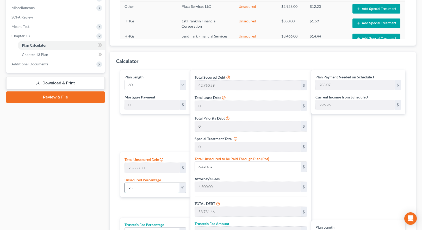
click at [140, 189] on input "25" at bounding box center [152, 188] width 55 height 10
drag, startPoint x: 140, startPoint y: 189, endPoint x: 113, endPoint y: 187, distance: 26.9
click at [113, 187] on div "Calculator Plan Length 1 2 3 4 5 6 7 8 9 10 11 12 13 14 15 16 17 18 19 20 21 22…" at bounding box center [263, 170] width 306 height 236
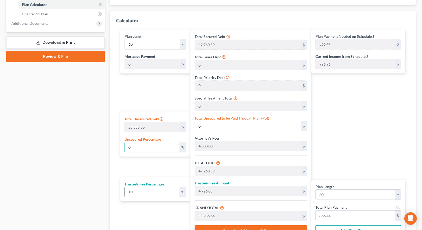
scroll to position [261, 0]
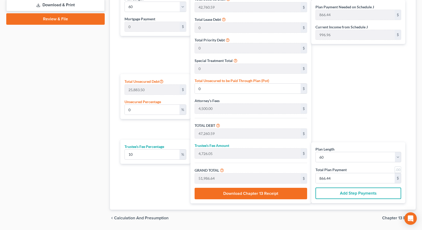
click at [161, 178] on div "Plan Length 1 2 3 4 5 6 7 8 9 10 11 12 13 14 15 16 17 18 19 20 21 22 23 24 25 2…" at bounding box center [154, 98] width 73 height 212
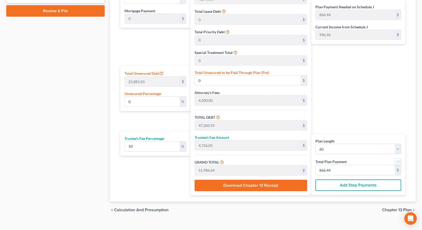
scroll to position [277, 0]
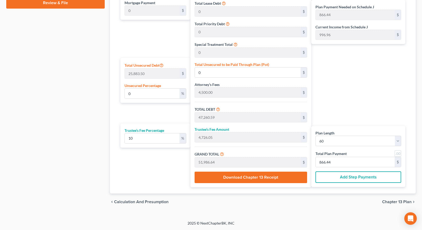
click at [398, 201] on span "Chapter 13 Plan" at bounding box center [396, 202] width 29 height 4
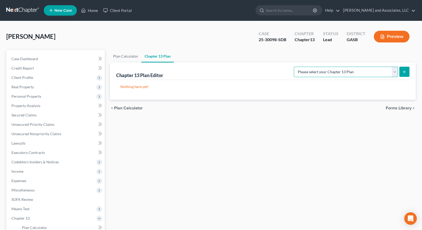
click at [376, 72] on select "Please select your Chapter 13 Plan Georgia Southern Chapter 13 Plan - Effective…" at bounding box center [346, 72] width 104 height 10
click at [299, 67] on select "Please select your Chapter 13 Plan Georgia Southern Chapter 13 Plan - Effective…" at bounding box center [346, 72] width 104 height 10
click at [405, 71] on icon "submit" at bounding box center [405, 72] width 4 height 4
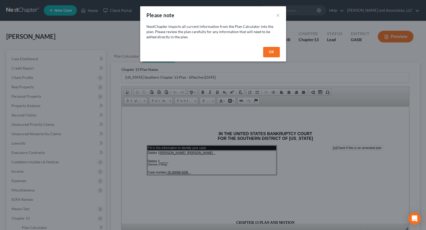
click at [268, 51] on button "OK" at bounding box center [271, 52] width 17 height 10
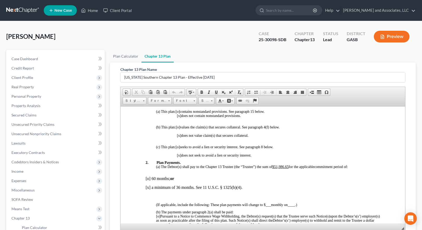
scroll to position [156, 0]
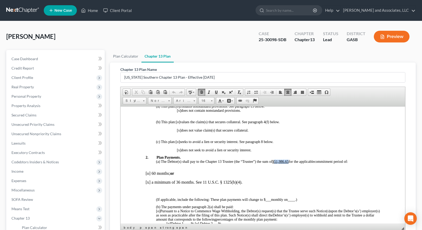
drag, startPoint x: 276, startPoint y: 161, endPoint x: 290, endPoint y: 162, distance: 13.9
click at [289, 162] on u "$51,986.65" at bounding box center [280, 162] width 16 height 4
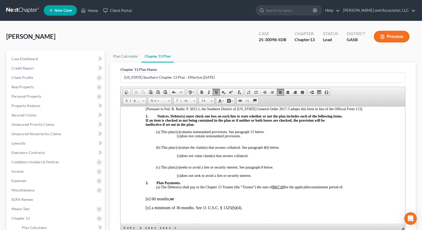
scroll to position [130, 0]
click at [179, 132] on span "[o]" at bounding box center [178, 132] width 4 height 4
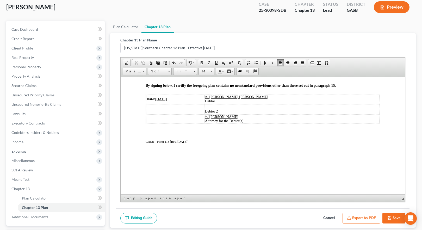
scroll to position [75, 0]
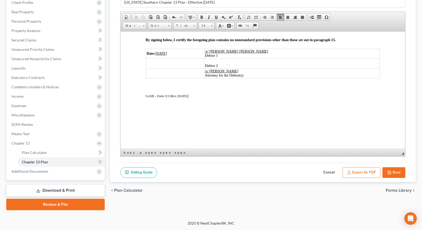
click at [396, 173] on button "Save" at bounding box center [394, 172] width 23 height 11
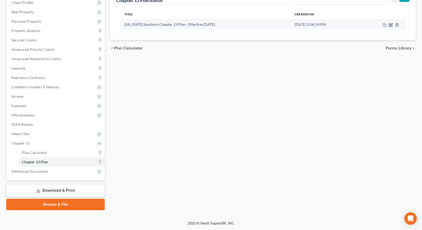
click at [392, 25] on icon "button" at bounding box center [391, 25] width 4 height 4
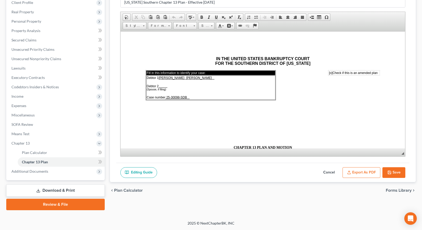
scroll to position [0, 0]
click at [361, 175] on button "Export as PDF" at bounding box center [362, 172] width 38 height 11
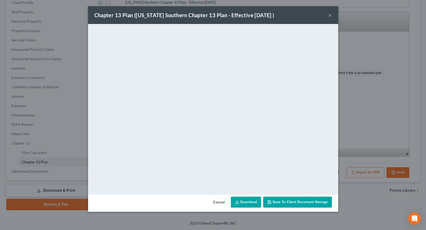
click at [329, 14] on button "×" at bounding box center [331, 15] width 4 height 6
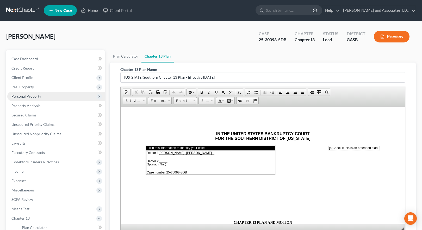
click at [27, 95] on span "Personal Property" at bounding box center [26, 96] width 30 height 4
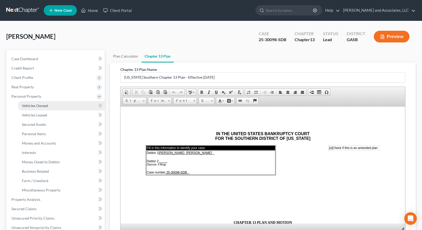
click at [36, 107] on span "Vehicles Owned" at bounding box center [35, 106] width 26 height 4
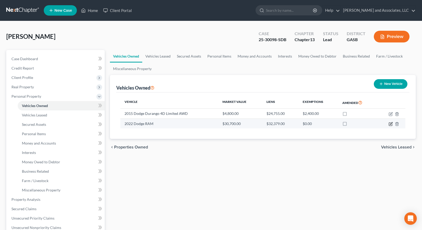
click at [391, 124] on icon "button" at bounding box center [391, 124] width 4 height 4
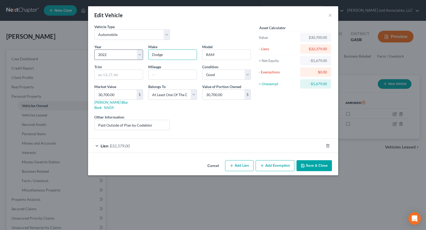
drag, startPoint x: 167, startPoint y: 55, endPoint x: 141, endPoint y: 55, distance: 26.1
click at [142, 55] on div "Year Select 2026 2025 2024 2023 2022 2021 2020 2019 2018 2017 2016 2015 2014 20…" at bounding box center [173, 89] width 162 height 90
click at [158, 75] on input "text" at bounding box center [173, 75] width 48 height 10
click at [156, 74] on input "66193" at bounding box center [173, 75] width 48 height 10
click at [312, 161] on button "Save & Close" at bounding box center [314, 165] width 35 height 11
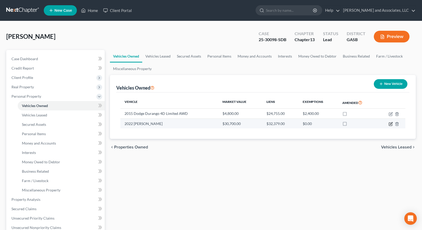
click at [391, 124] on icon "button" at bounding box center [391, 124] width 4 height 4
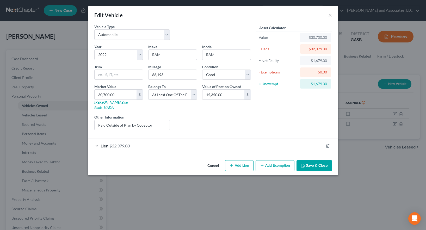
click at [236, 114] on div "Liens Select" at bounding box center [213, 122] width 81 height 16
click at [273, 162] on button "Add Exemption" at bounding box center [275, 165] width 39 height 11
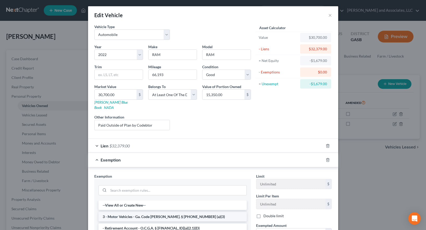
click at [167, 212] on li "3 - Motor Vehicles - Ga. Code Ann. § 44-13-100 (a)(3)" at bounding box center [173, 216] width 148 height 9
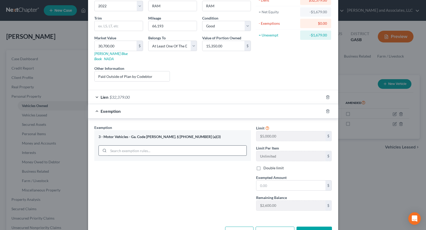
scroll to position [61, 0]
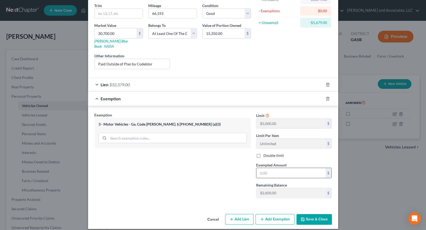
click at [265, 169] on input "text" at bounding box center [291, 173] width 69 height 10
click at [200, 179] on div "Exemption Set must be selected for CA. Exemption * 3 - Motor Vehicles - Ga. Cod…" at bounding box center [173, 157] width 162 height 90
click at [306, 214] on button "Save & Close" at bounding box center [314, 219] width 35 height 11
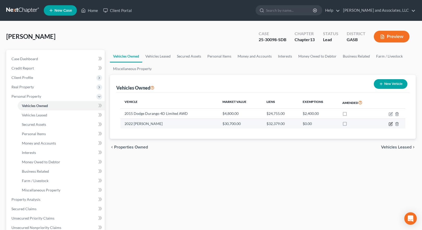
click at [392, 125] on icon "button" at bounding box center [391, 124] width 4 height 4
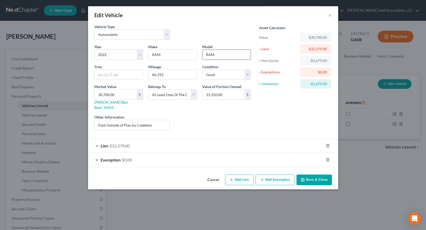
click at [216, 54] on input "RAM" at bounding box center [227, 55] width 48 height 10
click at [312, 175] on button "Save & Close" at bounding box center [314, 180] width 35 height 11
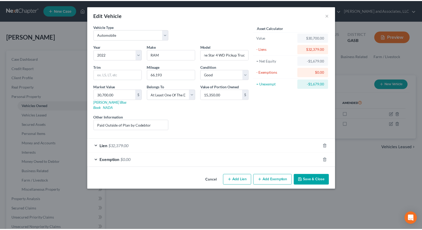
scroll to position [0, 0]
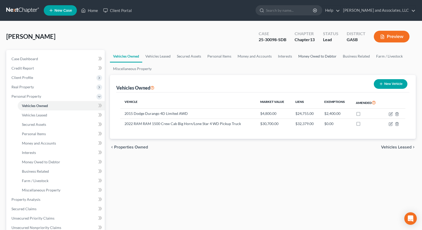
click at [312, 56] on link "Money Owed to Debtor" at bounding box center [317, 56] width 45 height 13
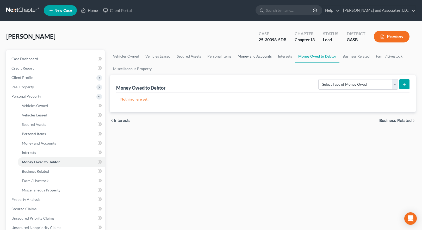
click at [253, 57] on link "Money and Accounts" at bounding box center [255, 56] width 40 height 13
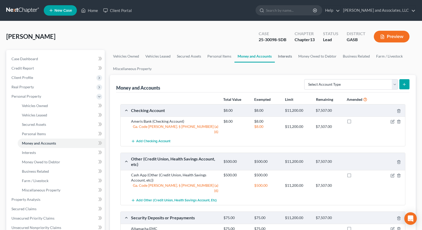
click at [286, 56] on link "Interests" at bounding box center [285, 56] width 20 height 13
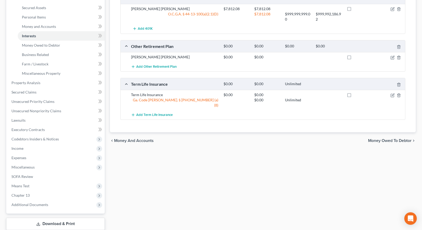
scroll to position [130, 0]
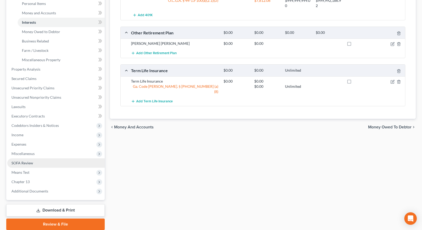
click at [24, 163] on span "SOFA Review" at bounding box center [22, 163] width 22 height 4
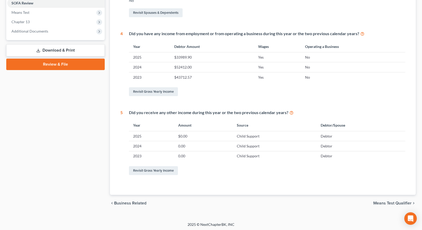
scroll to position [198, 0]
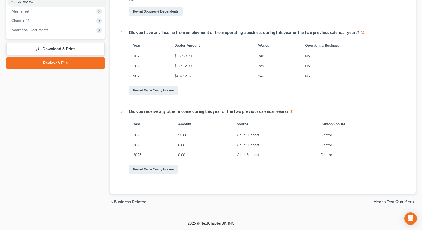
click at [49, 50] on link "Download & Print" at bounding box center [55, 49] width 99 height 12
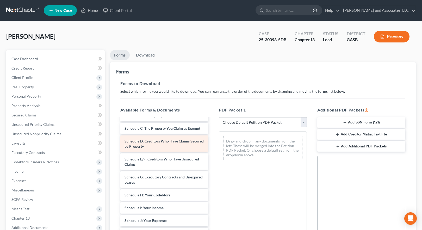
scroll to position [26, 0]
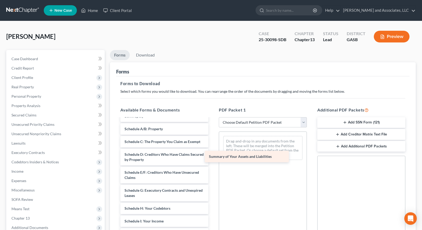
drag, startPoint x: 149, startPoint y: 128, endPoint x: 234, endPoint y: 154, distance: 89.2
click at [213, 154] on div "Summary of Your Assets and Liabilities Installments Fee Sheets Voluntary Petiti…" at bounding box center [164, 222] width 96 height 258
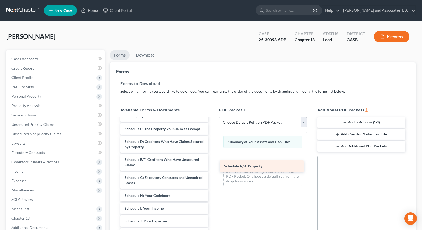
drag, startPoint x: 155, startPoint y: 128, endPoint x: 256, endPoint y: 162, distance: 105.9
click at [213, 162] on div "Schedule A/B: Property Installments Fee Sheets Voluntary Petition for Individua…" at bounding box center [164, 215] width 96 height 245
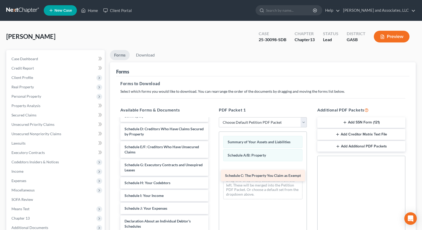
drag, startPoint x: 161, startPoint y: 129, endPoint x: 261, endPoint y: 171, distance: 108.8
click at [213, 171] on div "Schedule C: The Property You Claim as Exempt Installments Fee Sheets Voluntary …" at bounding box center [164, 209] width 96 height 232
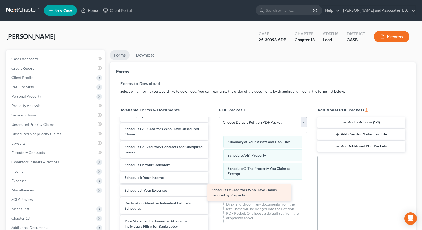
drag, startPoint x: 164, startPoint y: 130, endPoint x: 253, endPoint y: 190, distance: 107.4
click at [213, 190] on div "Schedule D: Creditors Who Have Claims Secured by Property Installments Fee Shee…" at bounding box center [164, 200] width 96 height 214
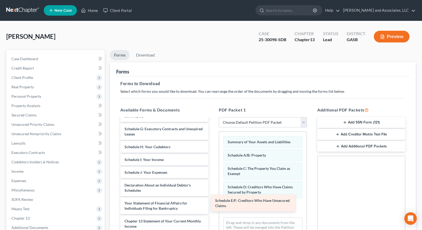
drag, startPoint x: 157, startPoint y: 132, endPoint x: 248, endPoint y: 203, distance: 115.7
click at [213, 203] on div "Schedule E/F: Creditors Who Have Unsecured Claims Installments Fee Sheets Volun…" at bounding box center [164, 191] width 96 height 196
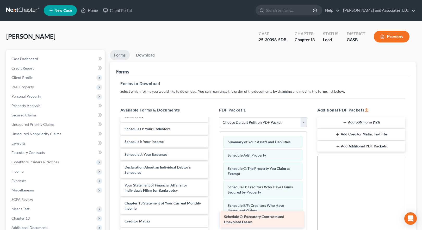
drag, startPoint x: 150, startPoint y: 133, endPoint x: 250, endPoint y: 220, distance: 131.6
click at [213, 220] on div "Schedule G: Executory Contracts and Unexpired Leases Installments Fee Sheets Vo…" at bounding box center [164, 182] width 96 height 178
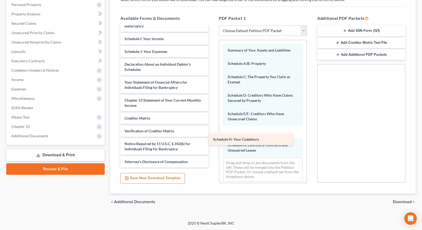
scroll to position [25, 0]
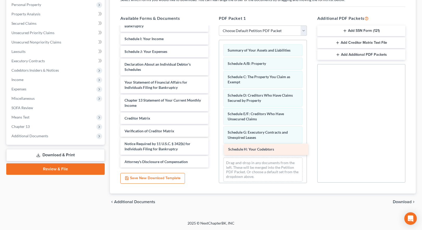
drag, startPoint x: 146, startPoint y: 36, endPoint x: 250, endPoint y: 147, distance: 151.6
click at [213, 147] on div "Schedule H: Your Codebtors Installments Fee Sheets Voluntary Petition for Indiv…" at bounding box center [164, 84] width 96 height 165
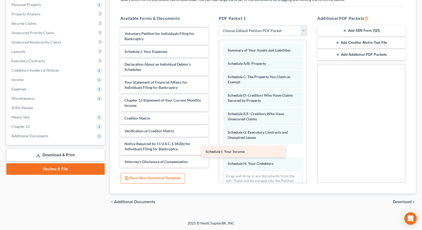
scroll to position [12, 0]
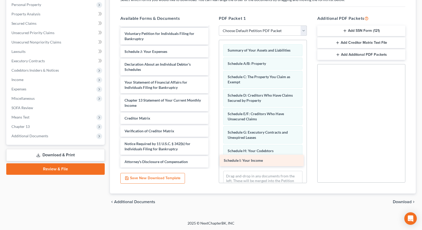
drag, startPoint x: 136, startPoint y: 39, endPoint x: 236, endPoint y: 161, distance: 157.7
click at [213, 161] on div "Schedule I: Your Income Installments Fee Sheets Voluntary Petition for Individu…" at bounding box center [164, 91] width 96 height 153
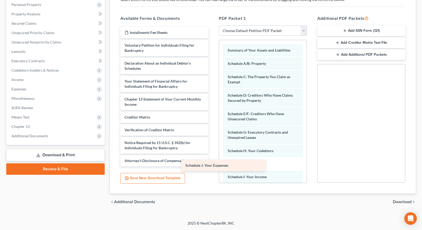
scroll to position [0, 0]
drag, startPoint x: 163, startPoint y: 85, endPoint x: 252, endPoint y: 165, distance: 119.8
click at [213, 165] on div "Schedule J: Your Expenses Installments Fee Sheets Voluntary Petition for Indivi…" at bounding box center [164, 97] width 96 height 140
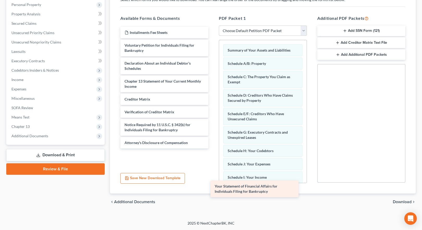
drag, startPoint x: 176, startPoint y: 81, endPoint x: 266, endPoint y: 186, distance: 137.9
click at [213, 149] on div "Your Statement of Financial Affairs for Individuals Filing for Bankruptcy Insta…" at bounding box center [164, 88] width 96 height 122
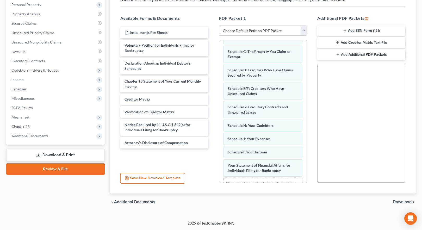
scroll to position [48, 0]
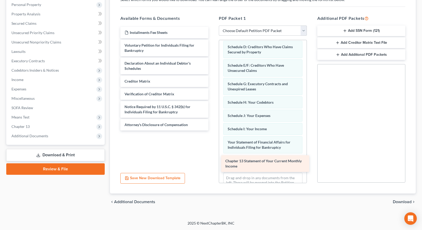
drag, startPoint x: 162, startPoint y: 87, endPoint x: 263, endPoint y: 166, distance: 127.8
click at [213, 131] on div "Chapter 13 Statement of Your Current Monthly Income Installments Fee Sheets Vol…" at bounding box center [164, 79] width 96 height 104
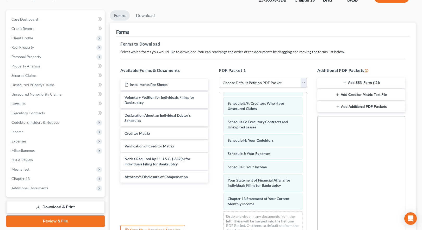
scroll to position [67, 0]
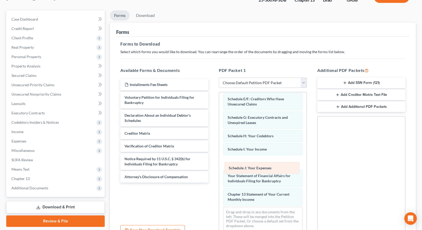
drag, startPoint x: 245, startPoint y: 149, endPoint x: 246, endPoint y: 168, distance: 18.8
click at [246, 168] on div "Schedule J: Your Expenses Summary of Your Assets and Liabilities Schedule A/B: …" at bounding box center [263, 130] width 88 height 210
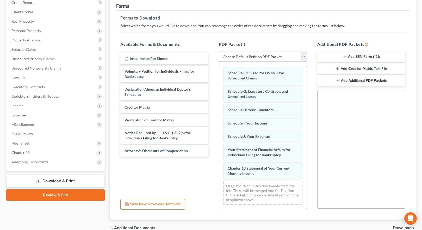
scroll to position [92, 0]
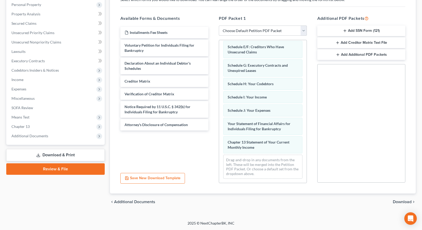
click at [406, 204] on span "Download" at bounding box center [402, 202] width 19 height 4
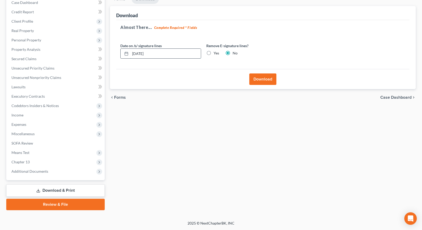
click at [137, 53] on input "[DATE]" at bounding box center [165, 54] width 71 height 10
click at [138, 53] on input "07/15/2025" at bounding box center [165, 54] width 71 height 10
click at [259, 80] on button "Download" at bounding box center [263, 79] width 27 height 11
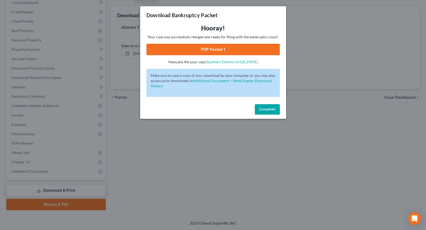
click at [221, 50] on link "PDF Packet 1" at bounding box center [213, 49] width 133 height 11
click at [265, 108] on span "Complete!" at bounding box center [267, 109] width 17 height 4
